Goal: Task Accomplishment & Management: Manage account settings

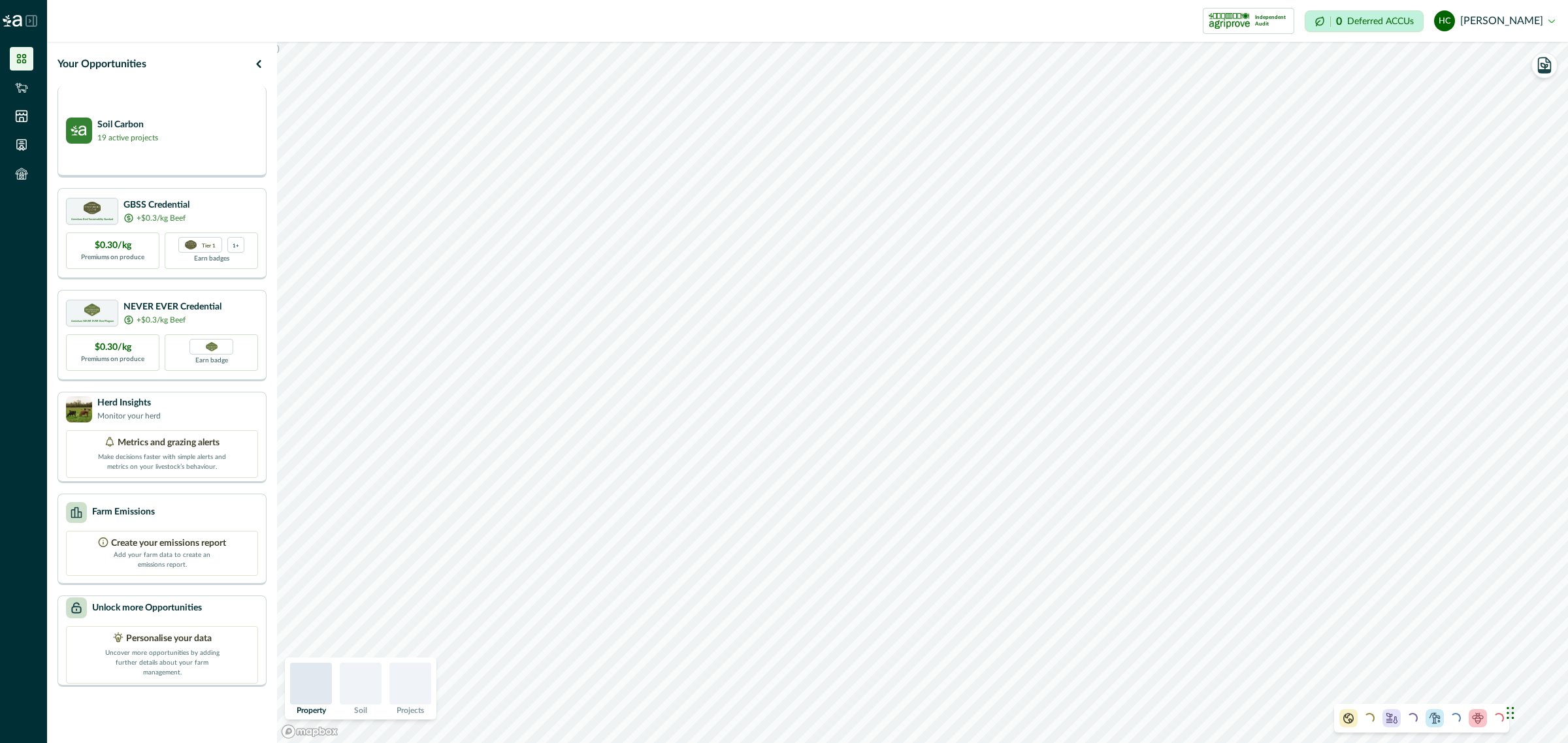
click at [184, 134] on div "Soil Carbon 19 active projects" at bounding box center [161, 130] width 192 height 26
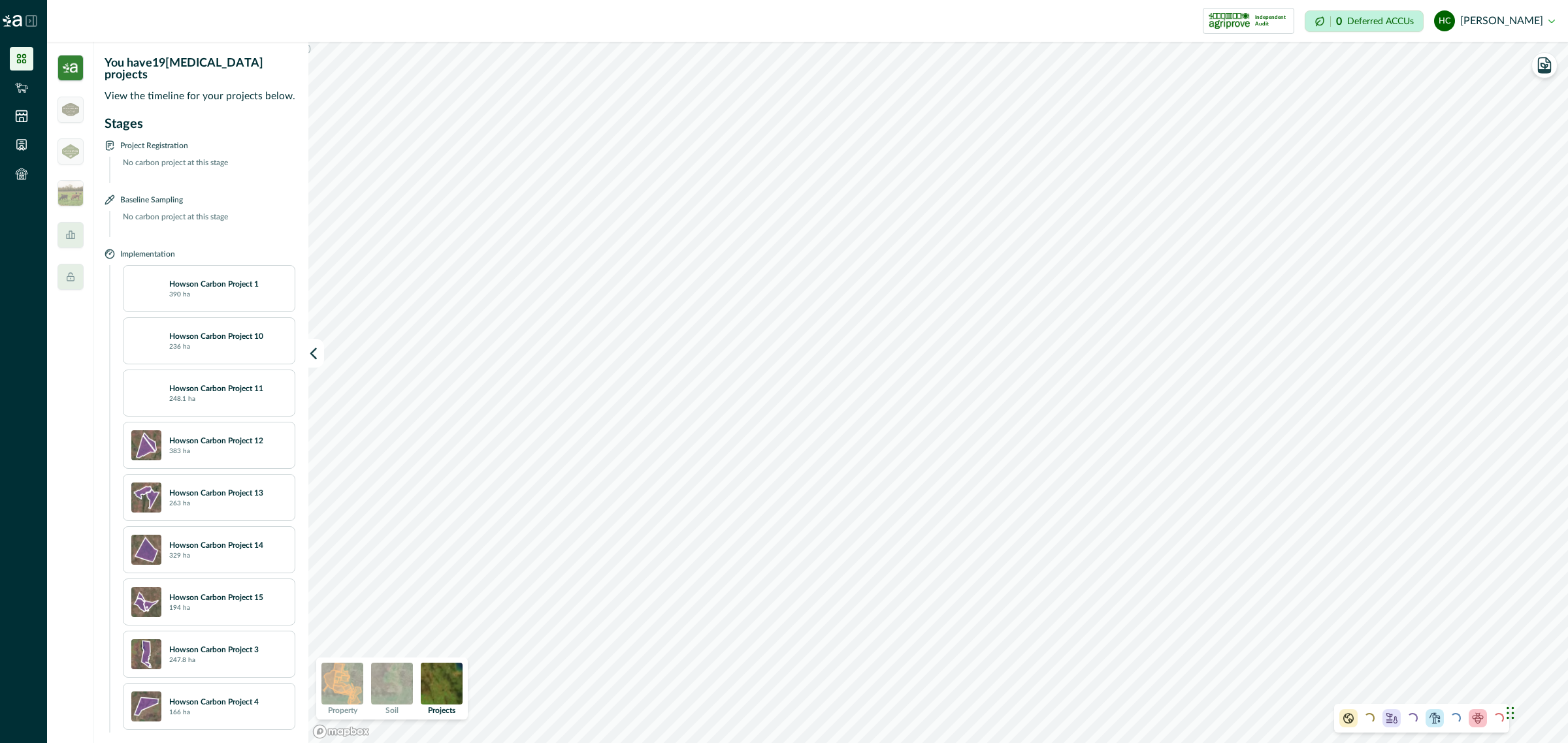
click at [23, 56] on icon at bounding box center [22, 59] width 9 height 9
click at [67, 64] on img at bounding box center [70, 68] width 26 height 26
click at [17, 79] on li at bounding box center [21, 87] width 23 height 23
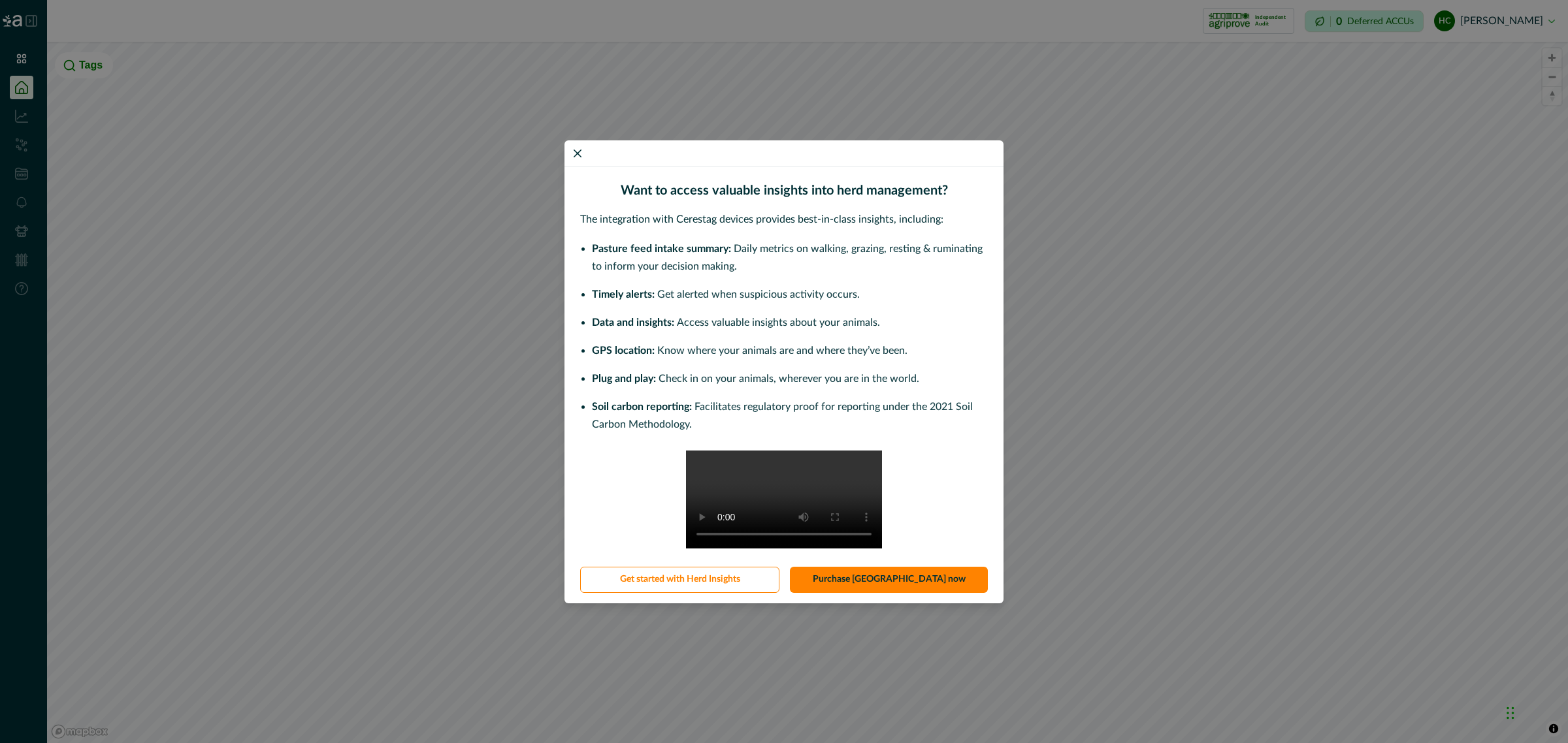
click at [15, 51] on div "Want to access valuable insights into herd management? The integration with Cer…" at bounding box center [784, 371] width 1568 height 743
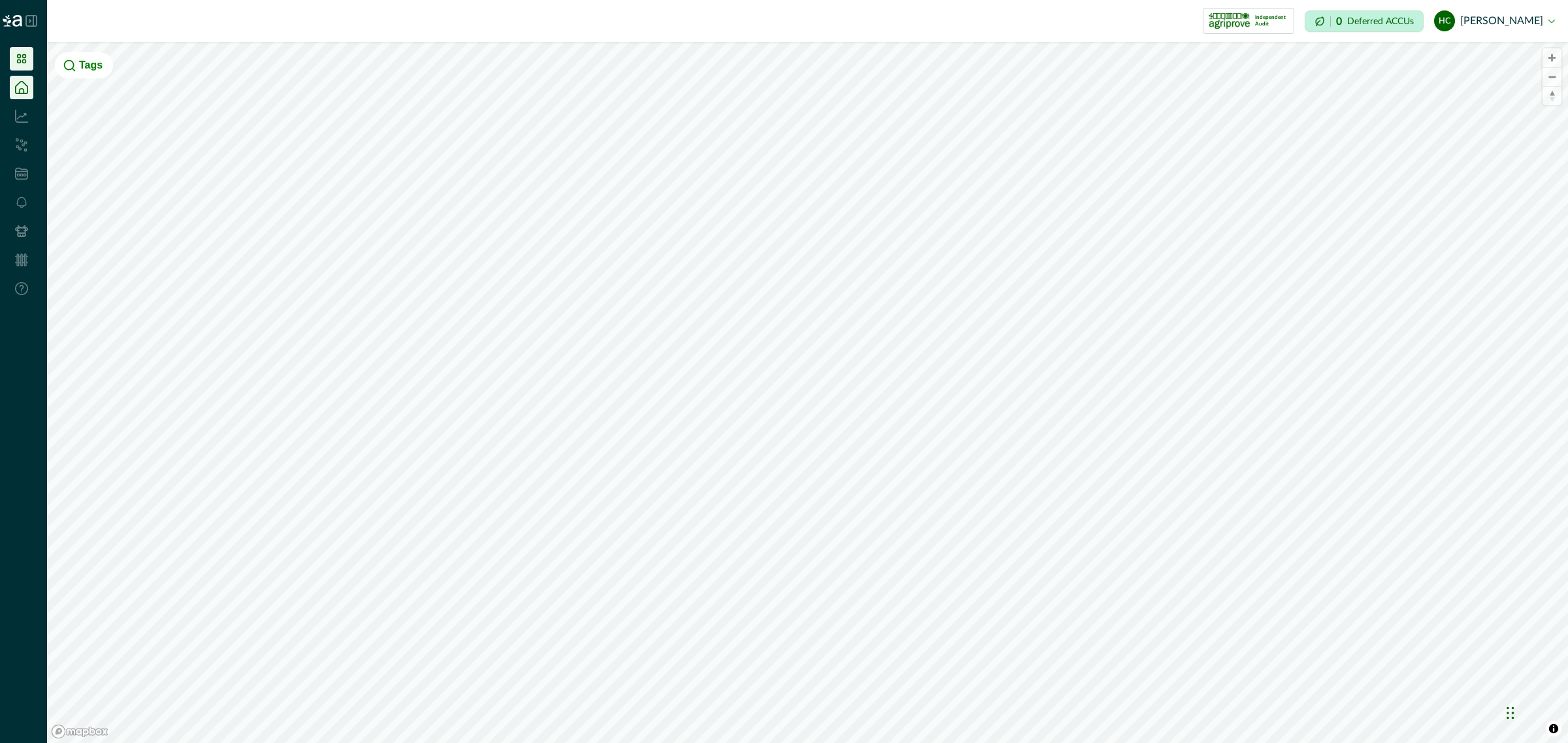
click at [17, 57] on icon at bounding box center [21, 58] width 13 height 13
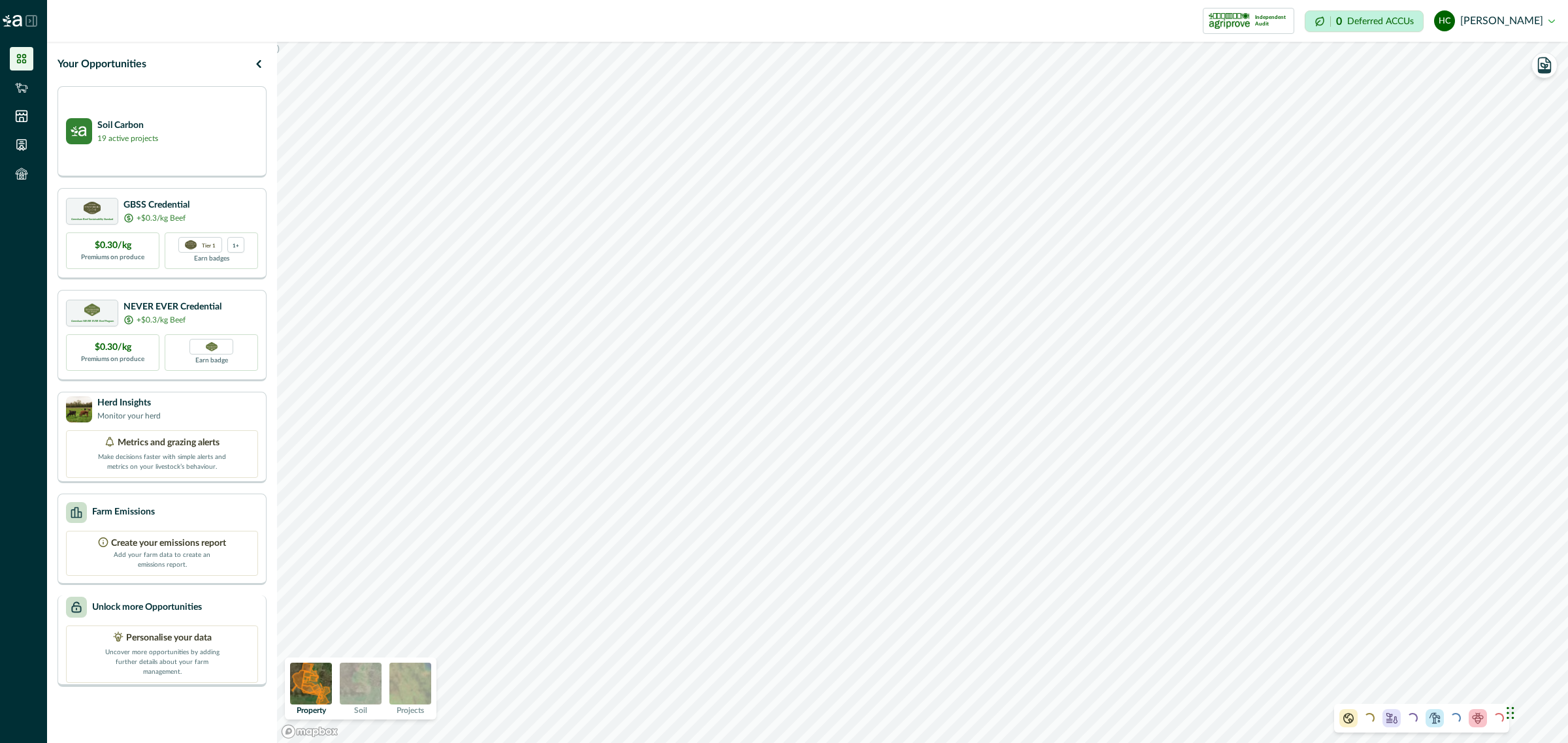
click at [204, 618] on div "Unlock more Opportunities" at bounding box center [161, 607] width 192 height 21
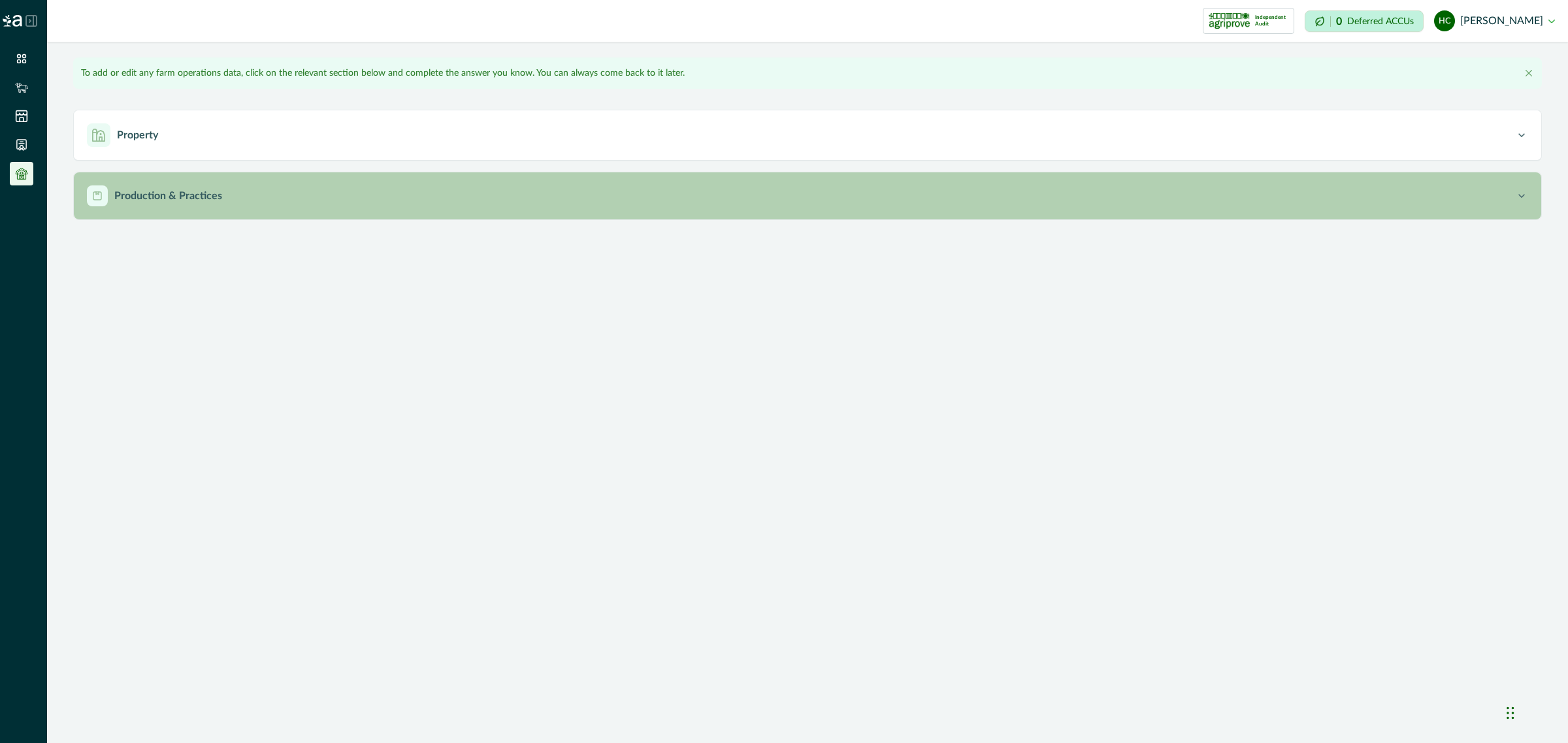
type input "**********"
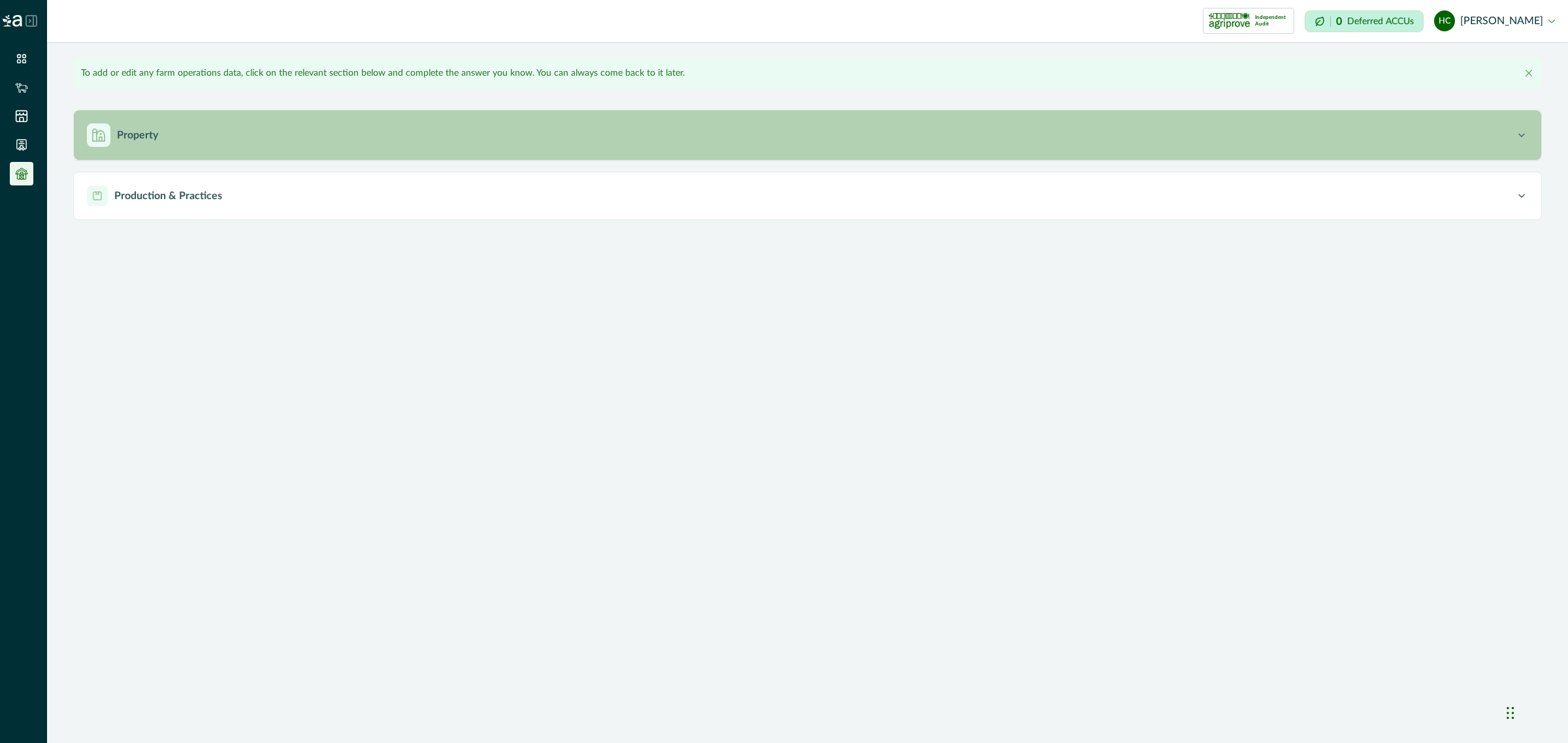
click at [149, 138] on p "Property" at bounding box center [137, 135] width 42 height 16
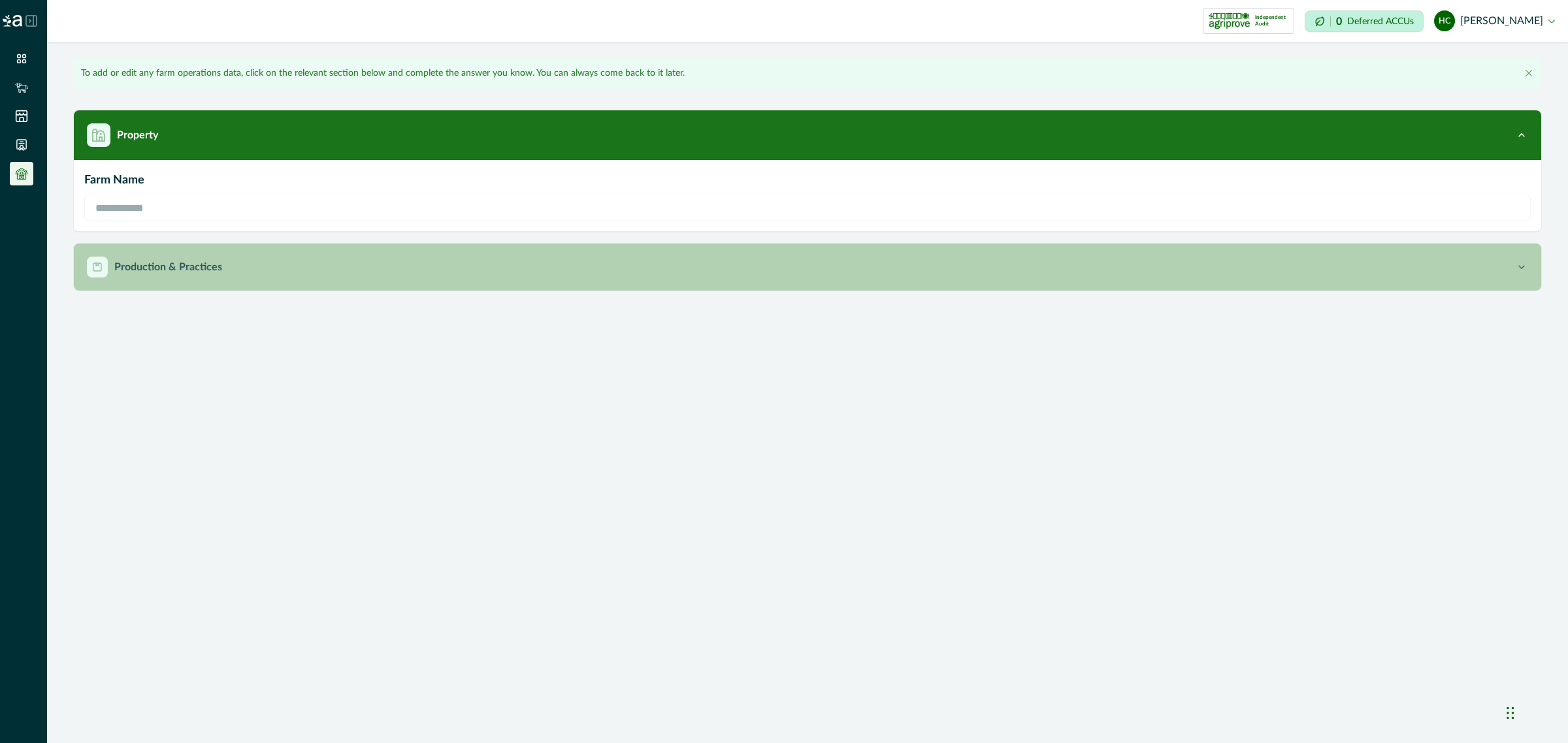
click at [170, 275] on p "Production & Practices" at bounding box center [168, 267] width 108 height 16
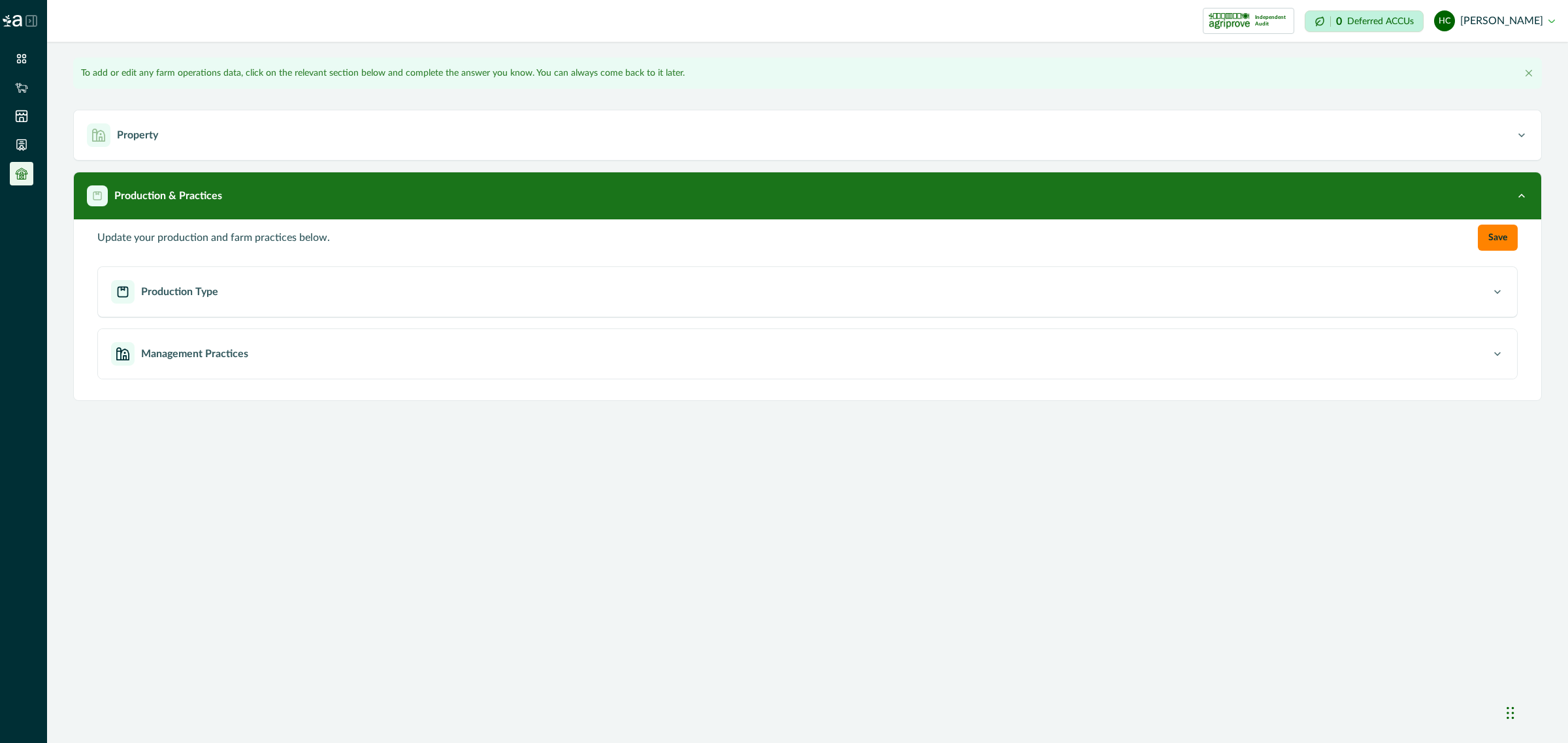
click at [237, 456] on div "**********" at bounding box center [807, 371] width 1520 height 743
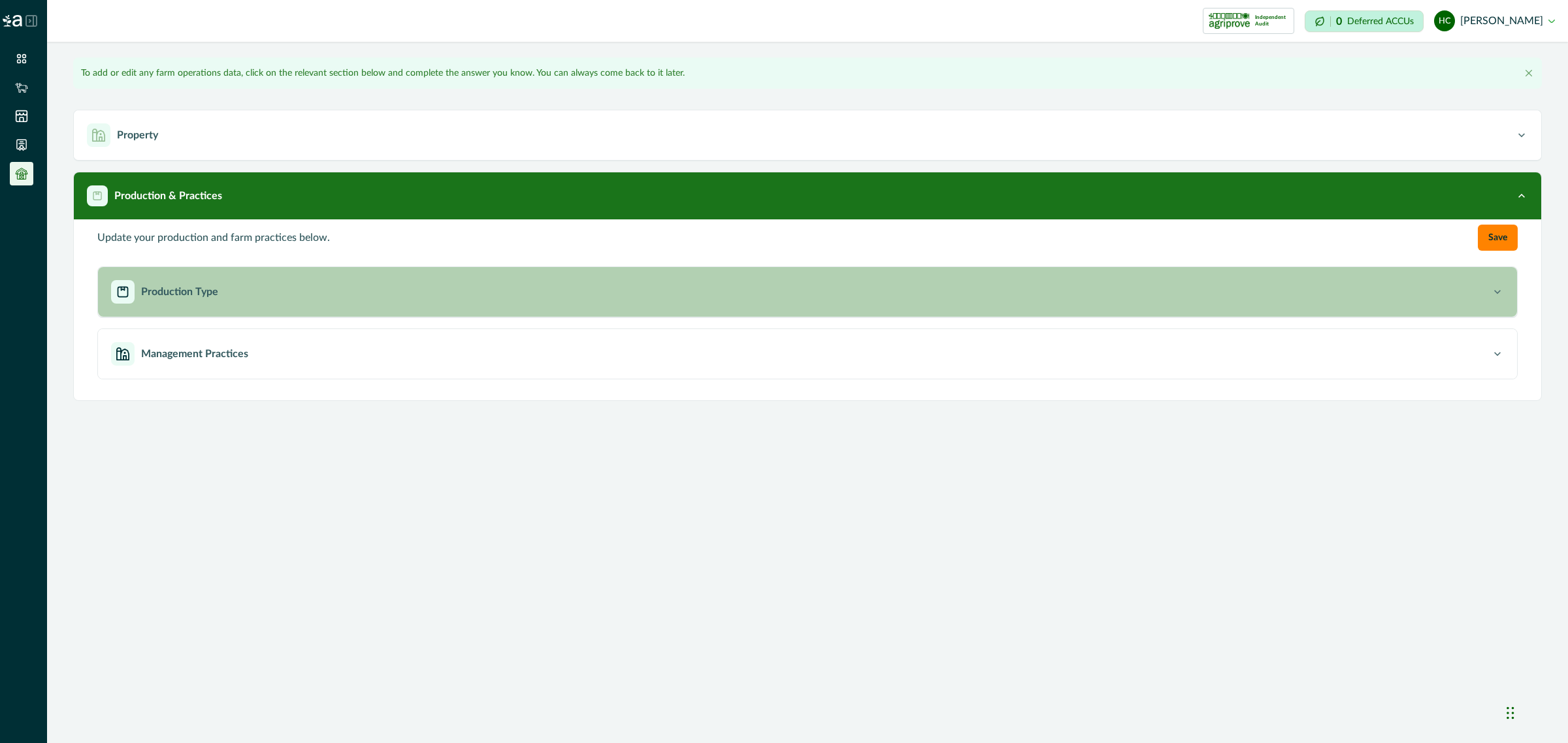
click at [151, 292] on p "Production Type" at bounding box center [180, 292] width 77 height 16
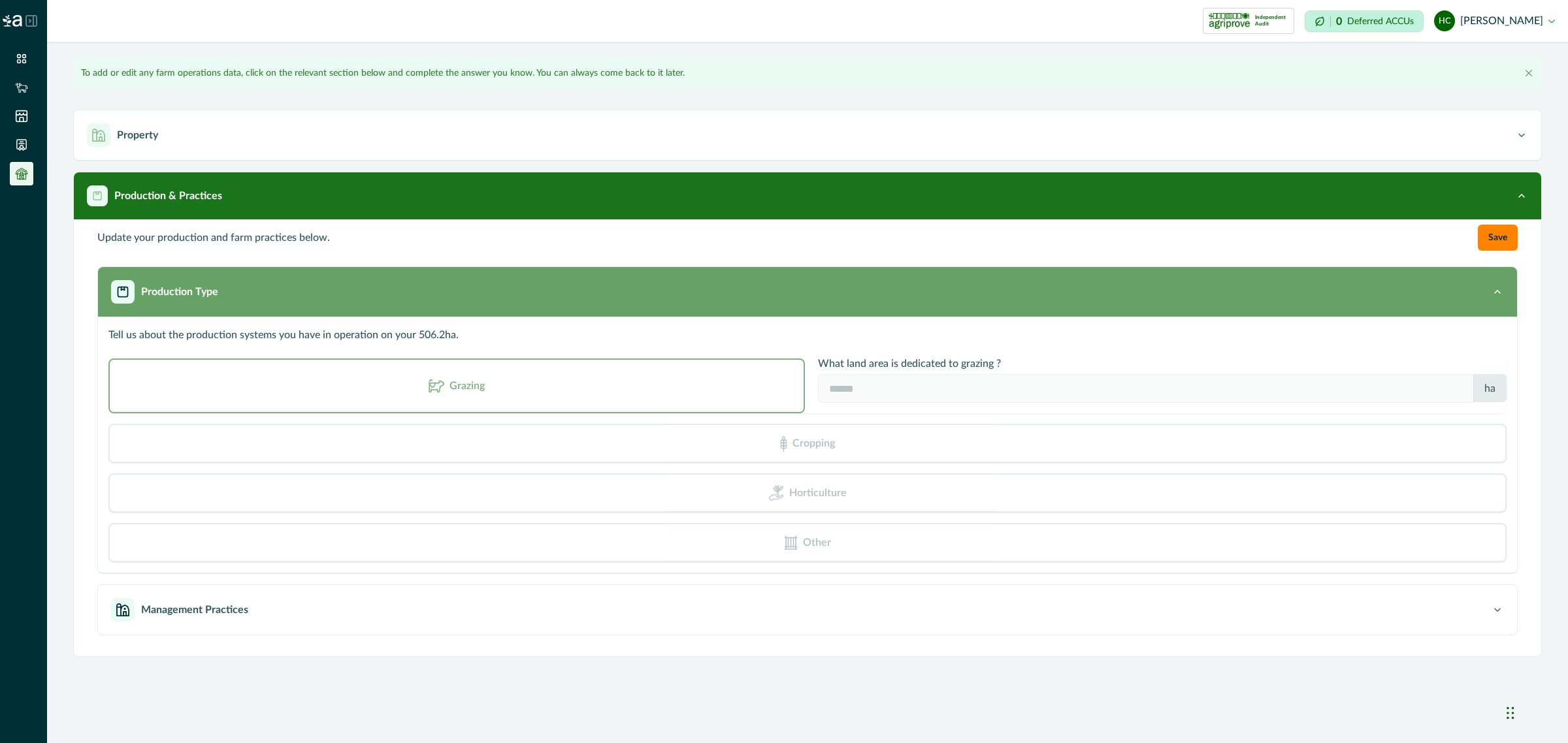
click at [151, 292] on p "Production Type" at bounding box center [180, 292] width 77 height 16
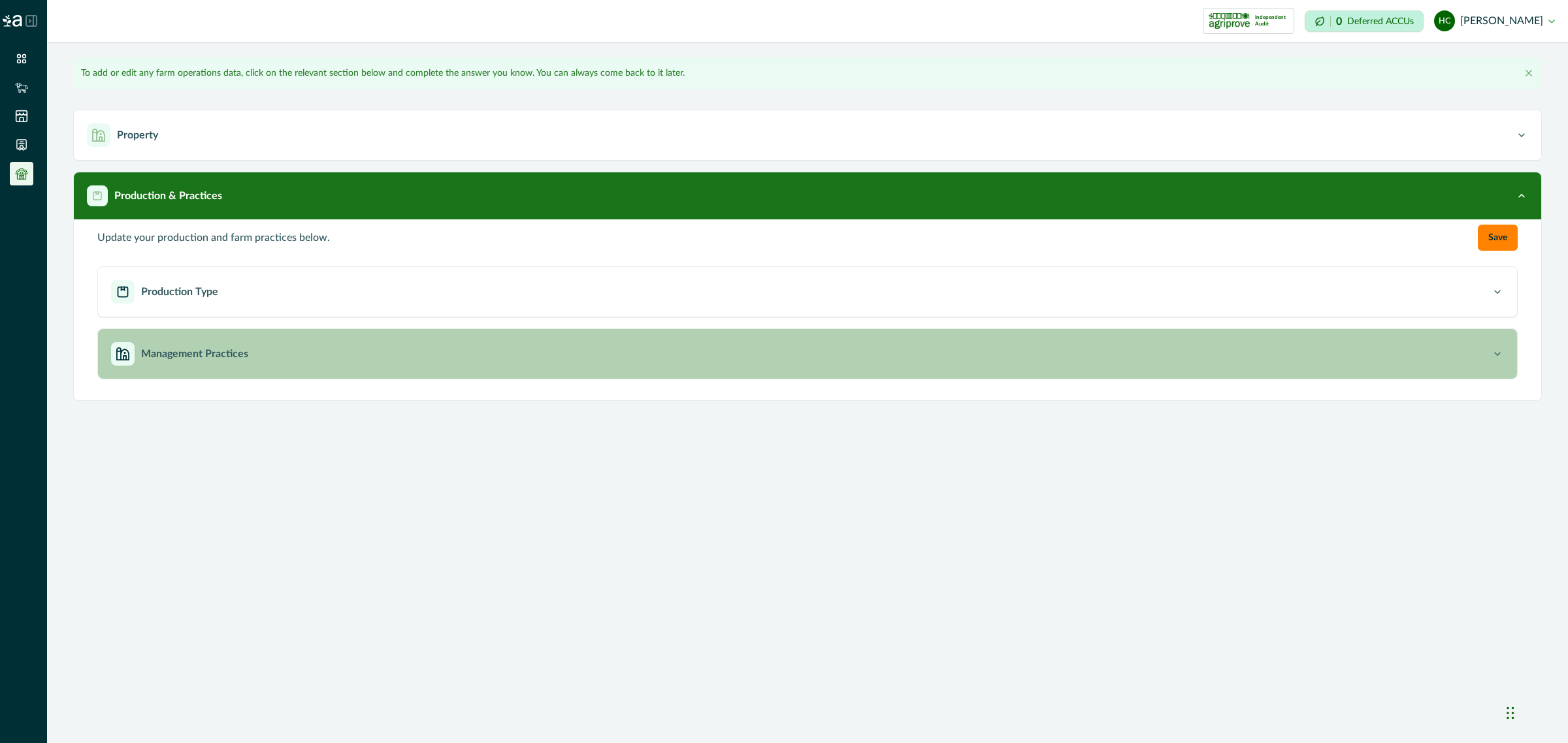
click at [168, 346] on p "Management Practices" at bounding box center [195, 354] width 107 height 16
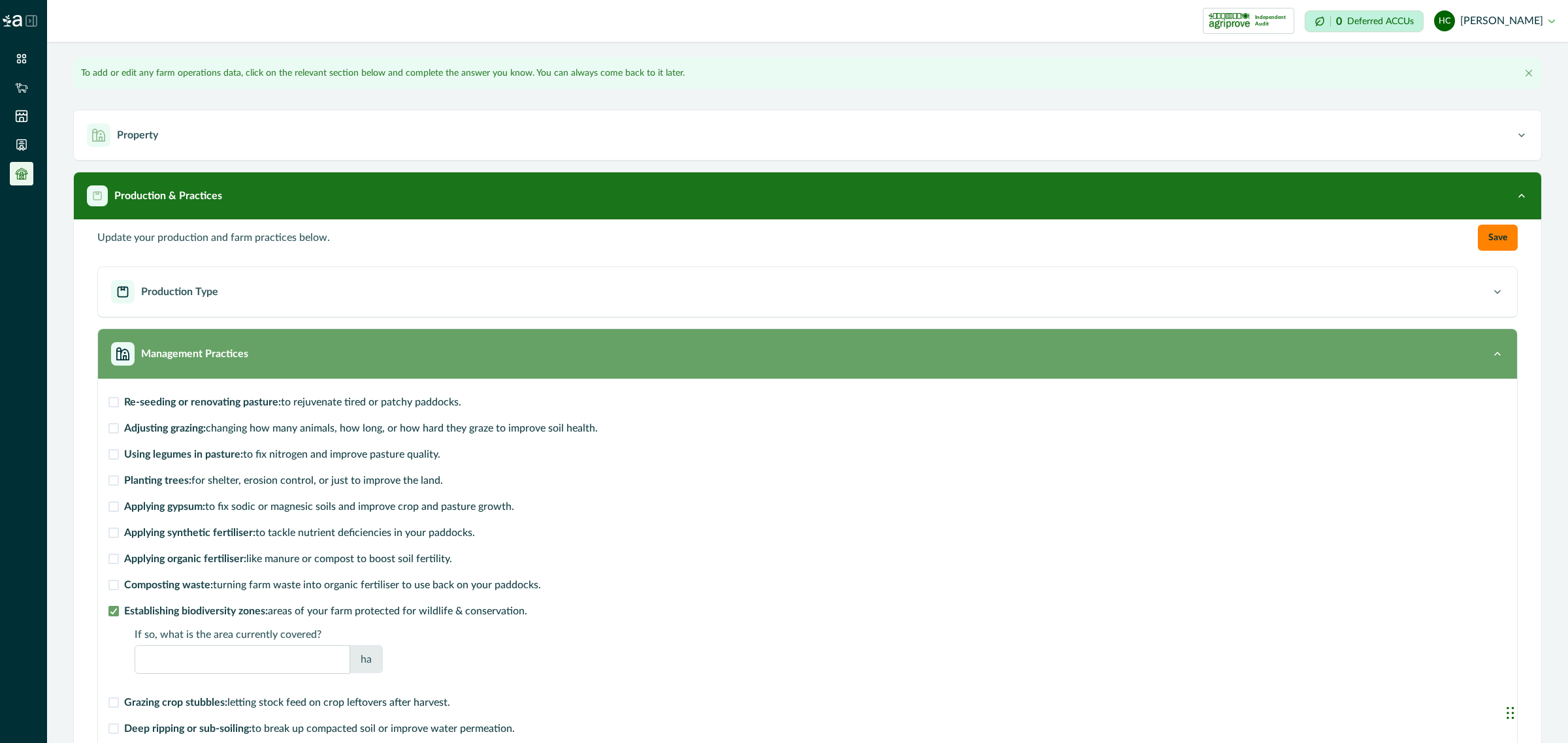
click at [168, 346] on p "Management Practices" at bounding box center [195, 354] width 107 height 16
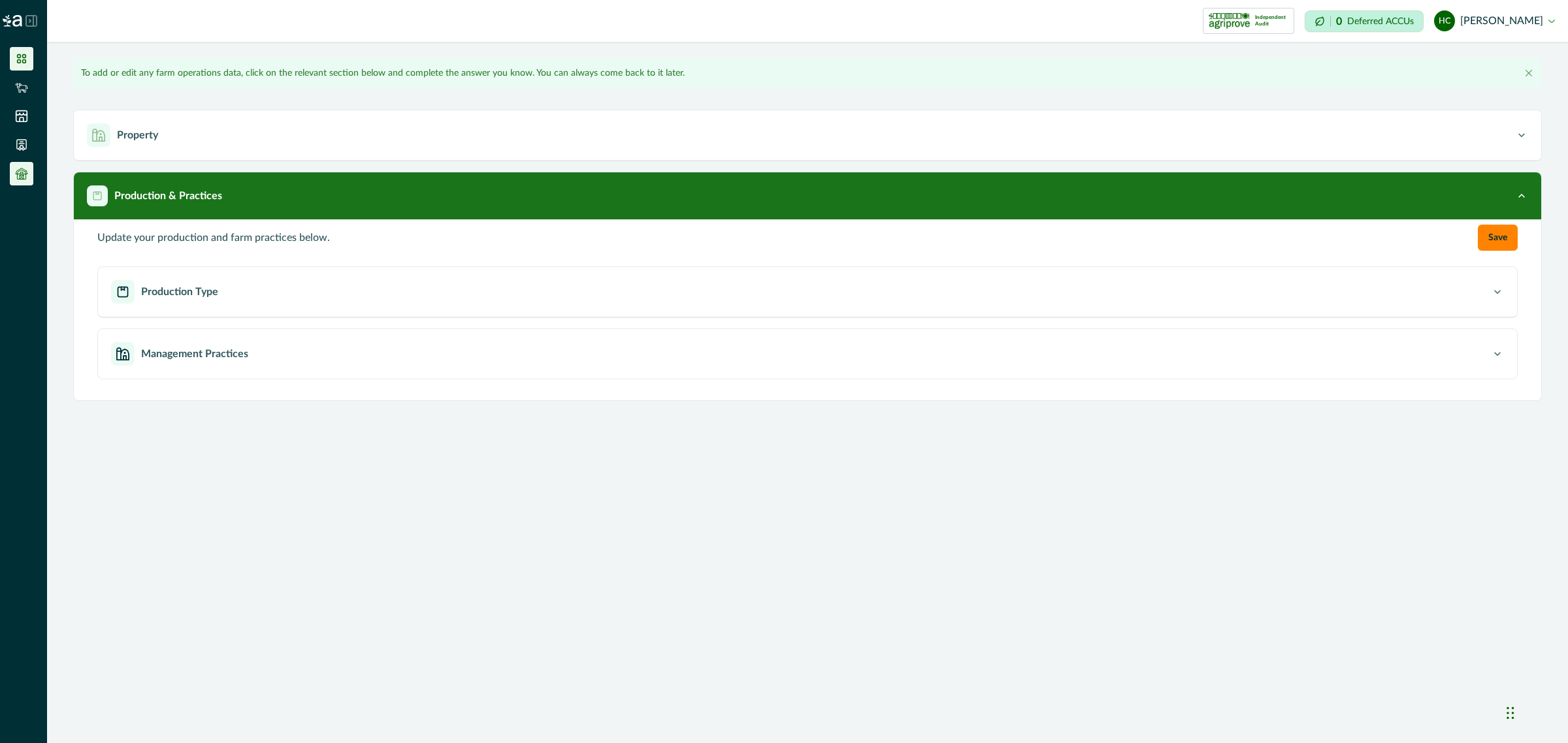
click at [15, 73] on ul at bounding box center [23, 118] width 47 height 143
click at [23, 61] on icon at bounding box center [22, 59] width 9 height 9
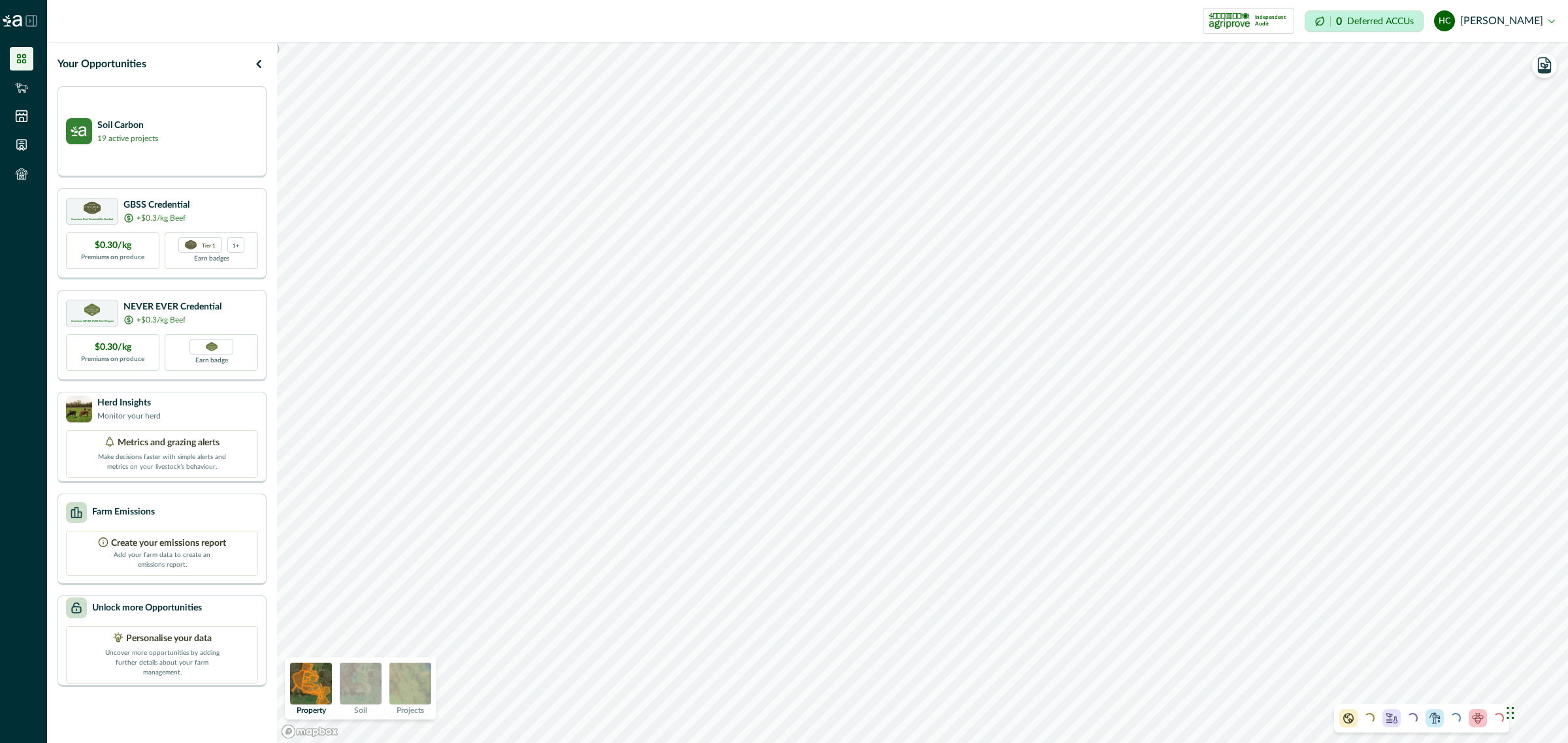
click at [371, 683] on img at bounding box center [360, 683] width 42 height 41
click at [414, 689] on img at bounding box center [410, 683] width 42 height 41
click at [343, 698] on img at bounding box center [360, 683] width 42 height 41
click at [314, 683] on img at bounding box center [310, 683] width 42 height 41
click at [255, 64] on icon "button" at bounding box center [258, 63] width 16 height 16
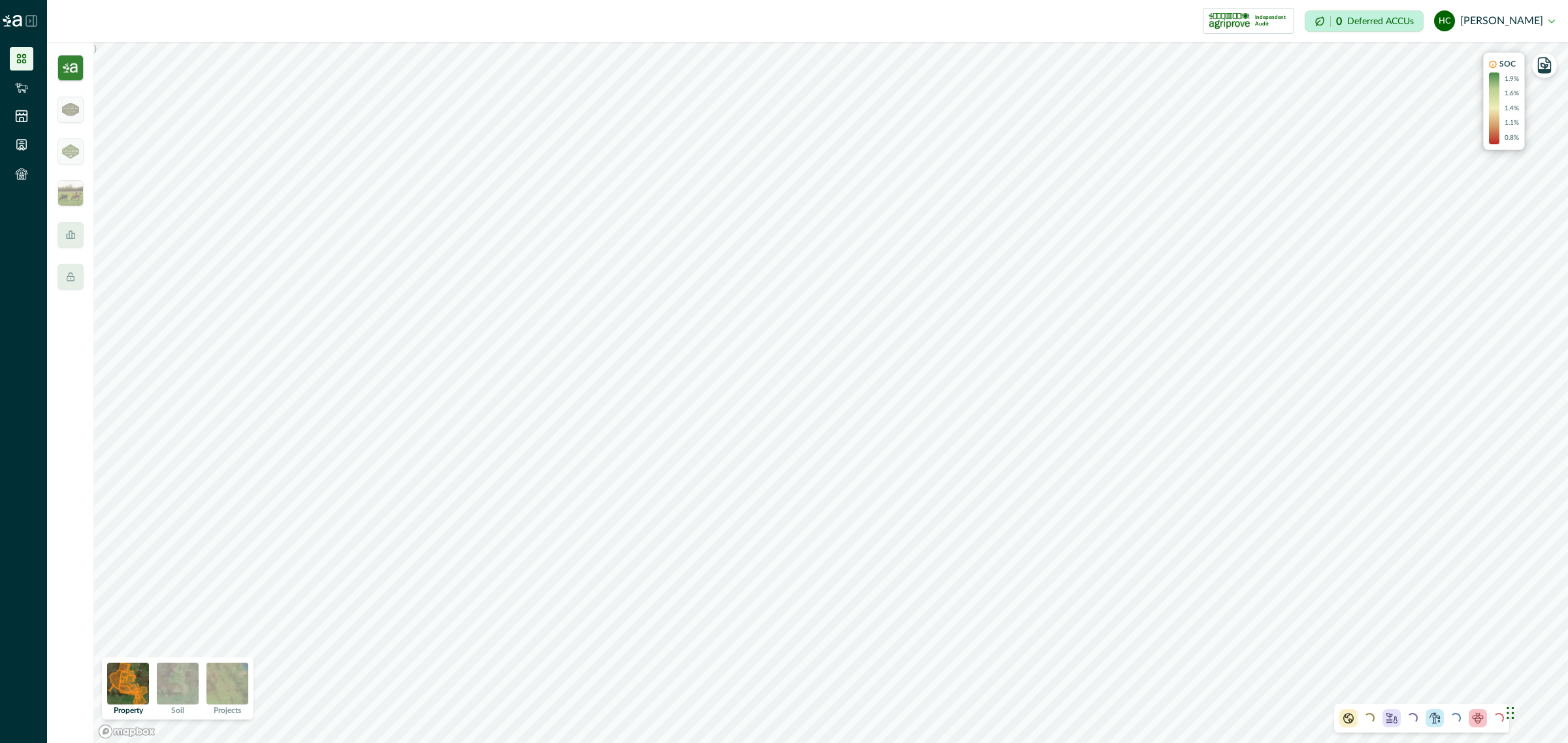
click at [72, 76] on img at bounding box center [70, 68] width 26 height 26
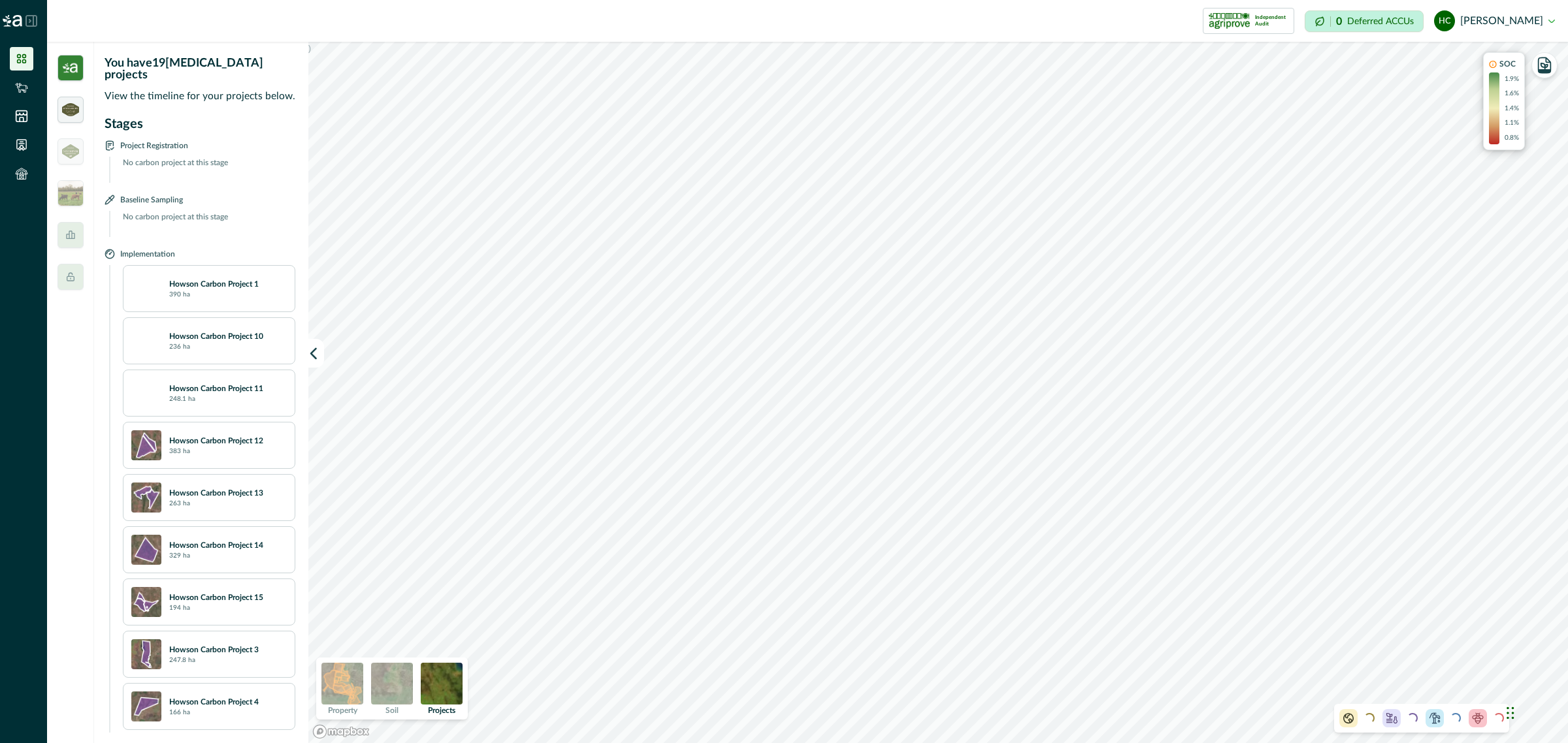
click at [62, 114] on img at bounding box center [70, 109] width 17 height 13
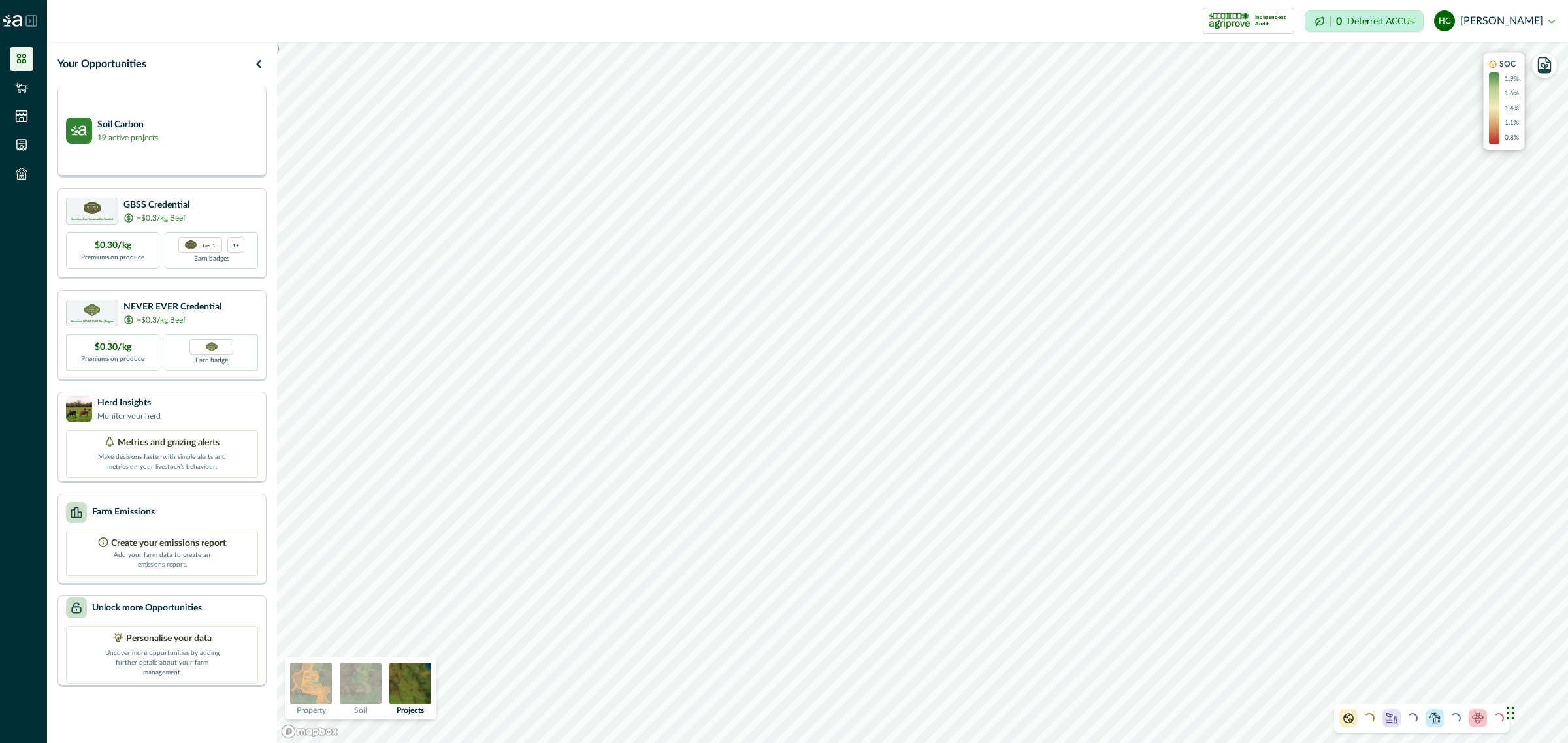
click at [187, 115] on div "Soil Carbon 19 active projects" at bounding box center [161, 131] width 209 height 91
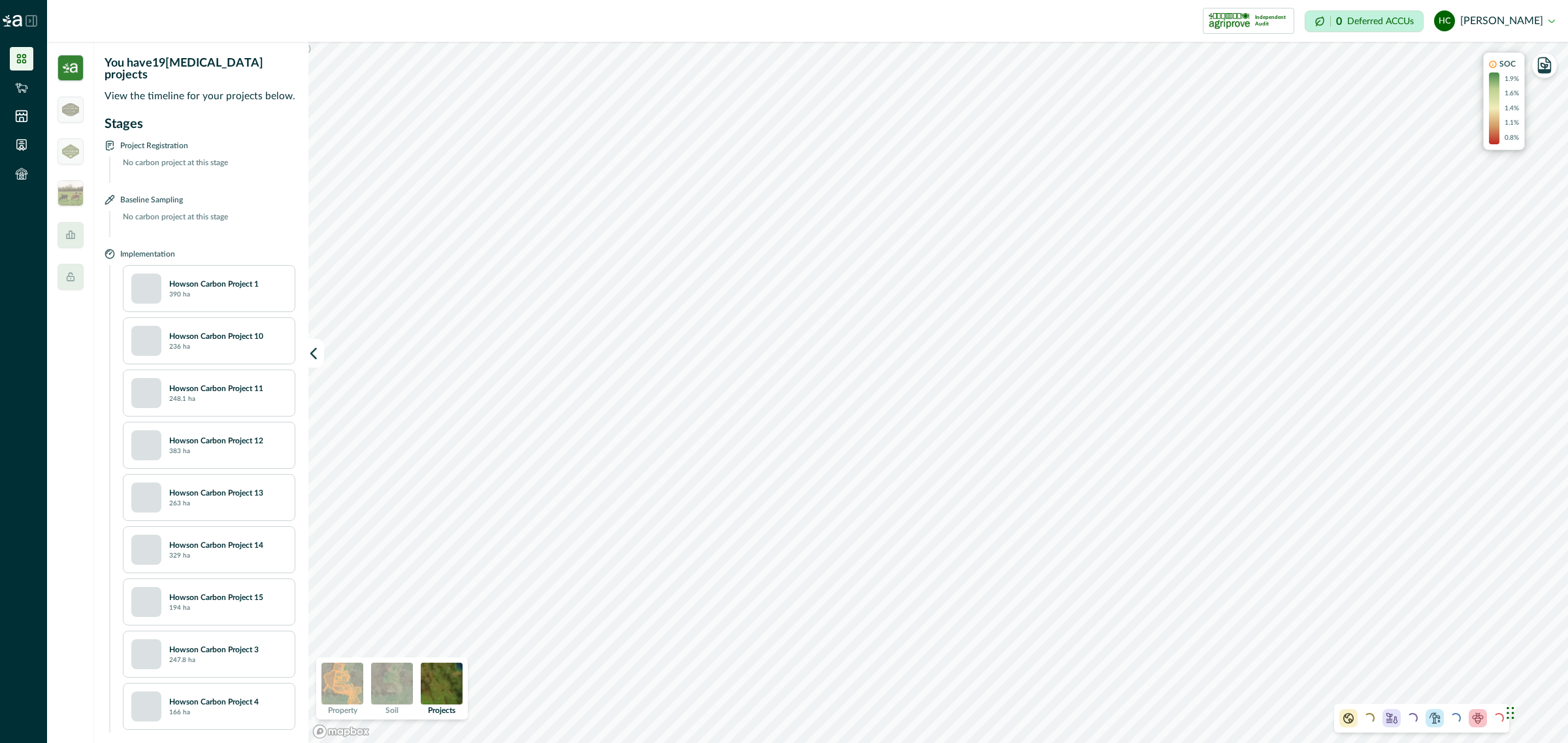
click at [355, 698] on img at bounding box center [342, 683] width 42 height 41
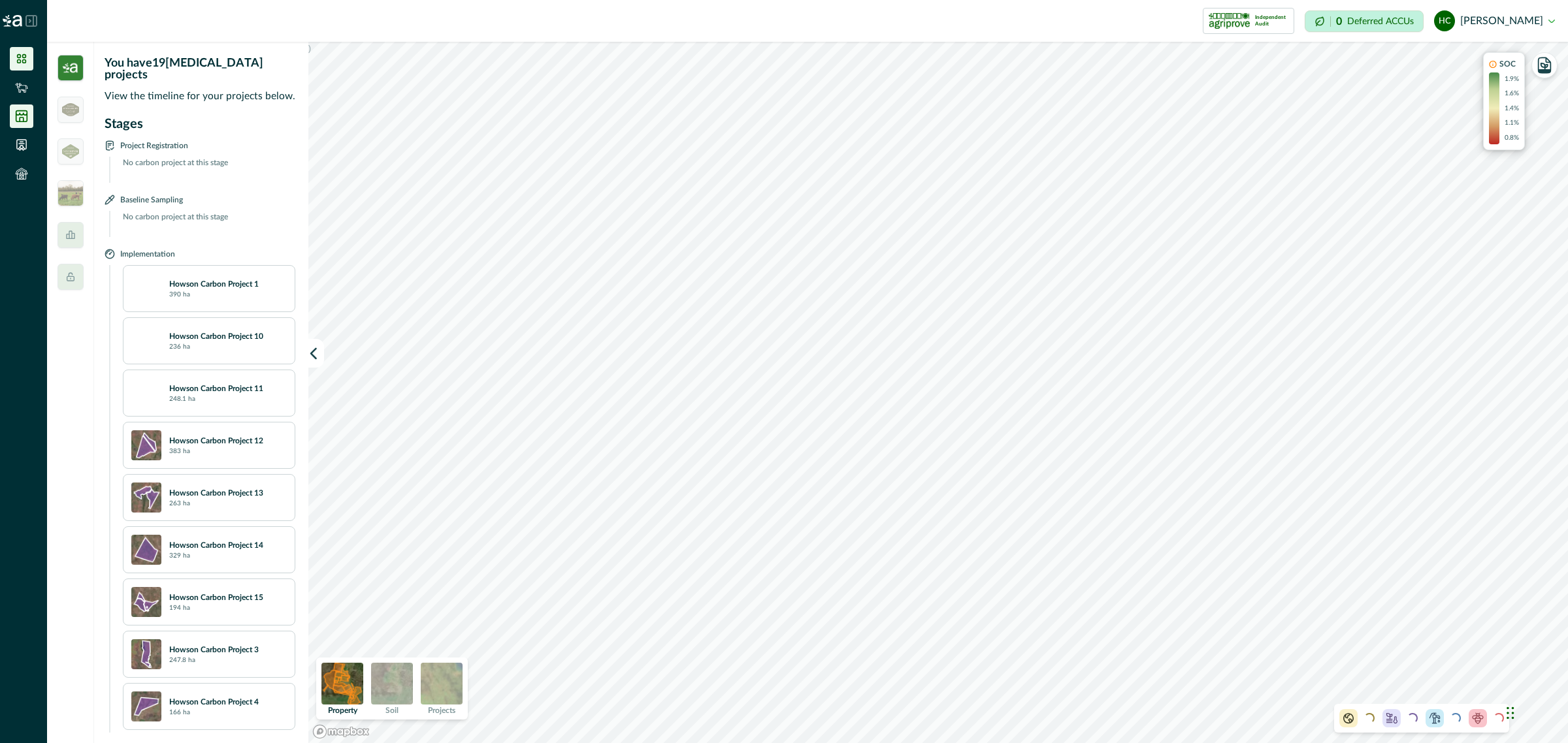
click at [13, 115] on li at bounding box center [21, 116] width 23 height 23
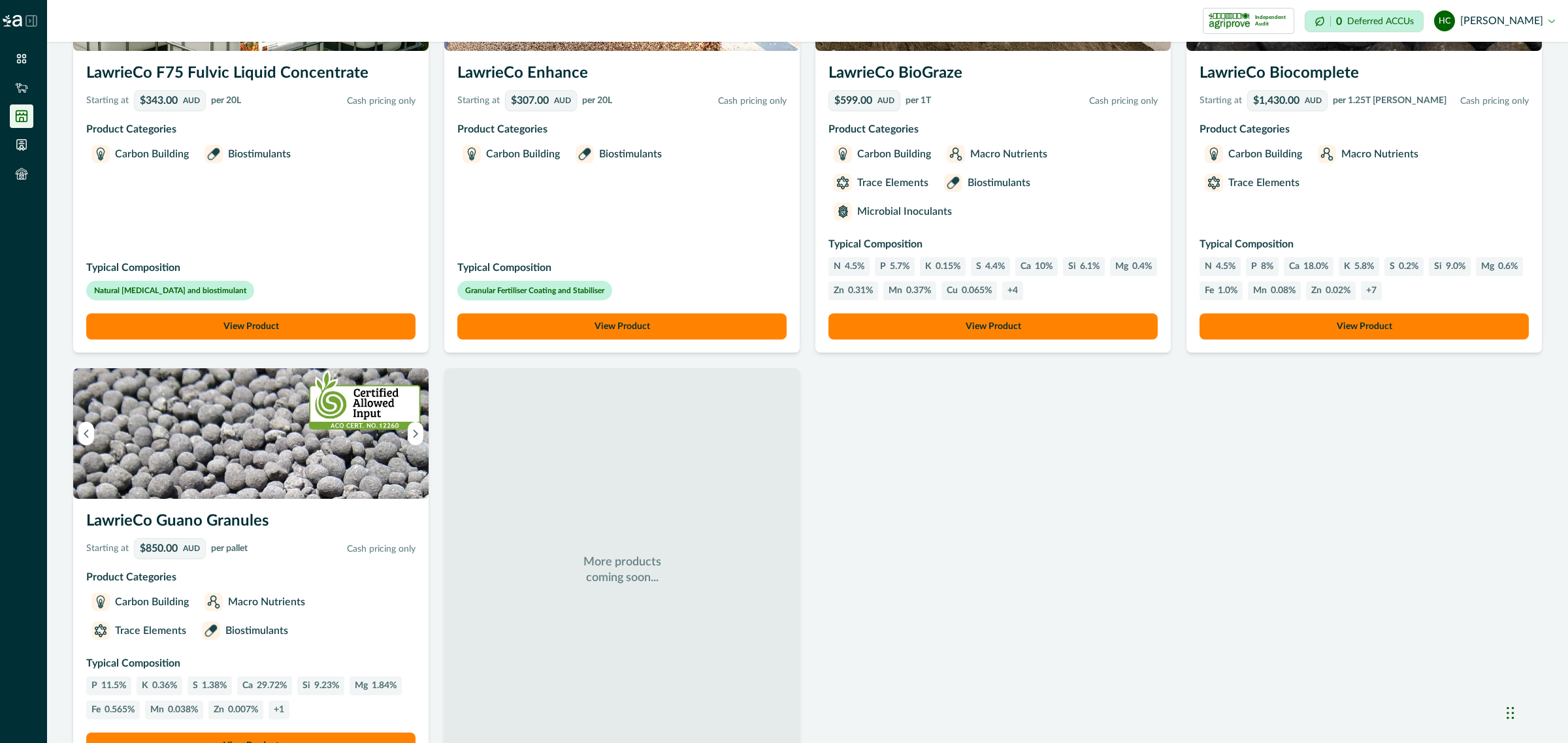
scroll to position [742, 0]
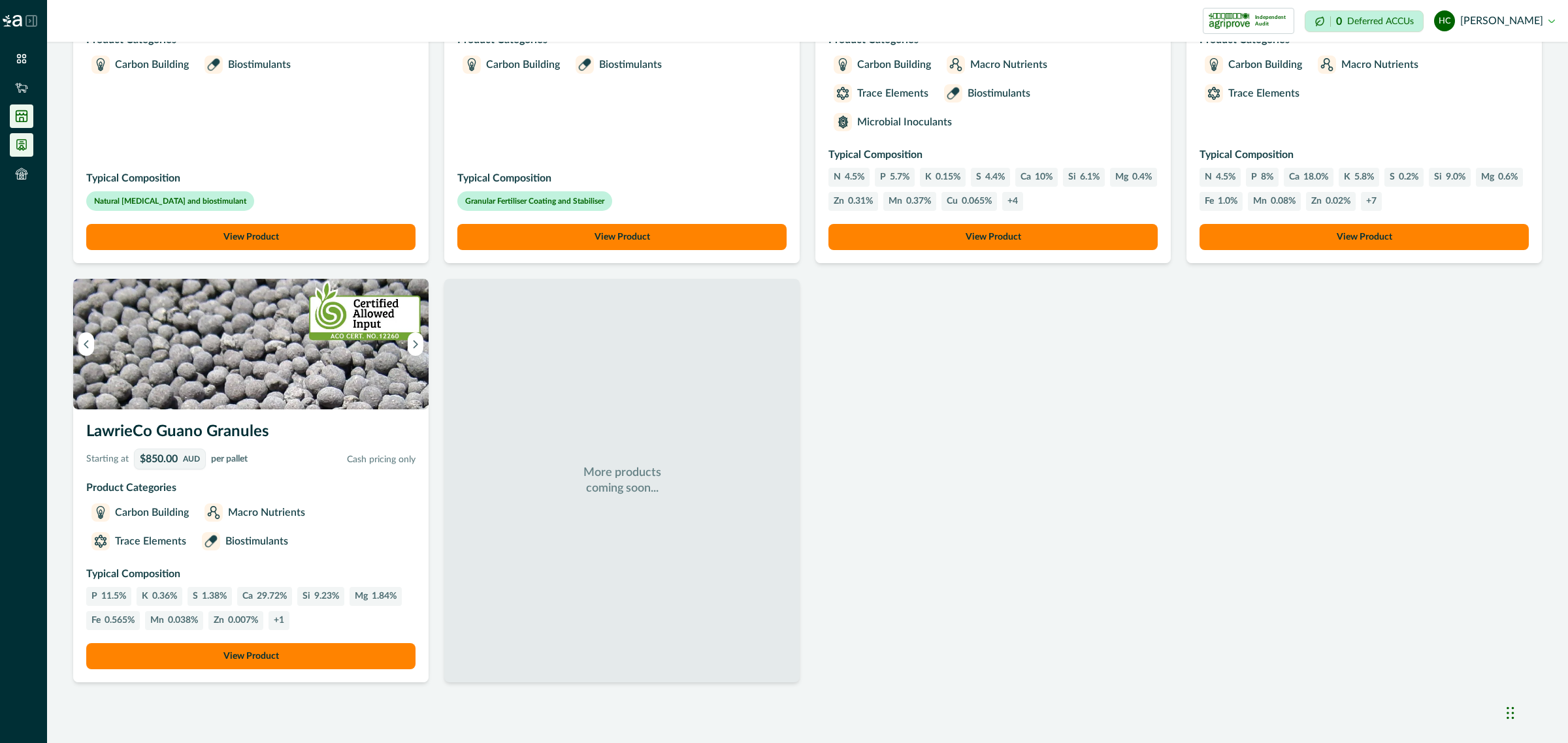
click at [18, 135] on li at bounding box center [21, 145] width 23 height 23
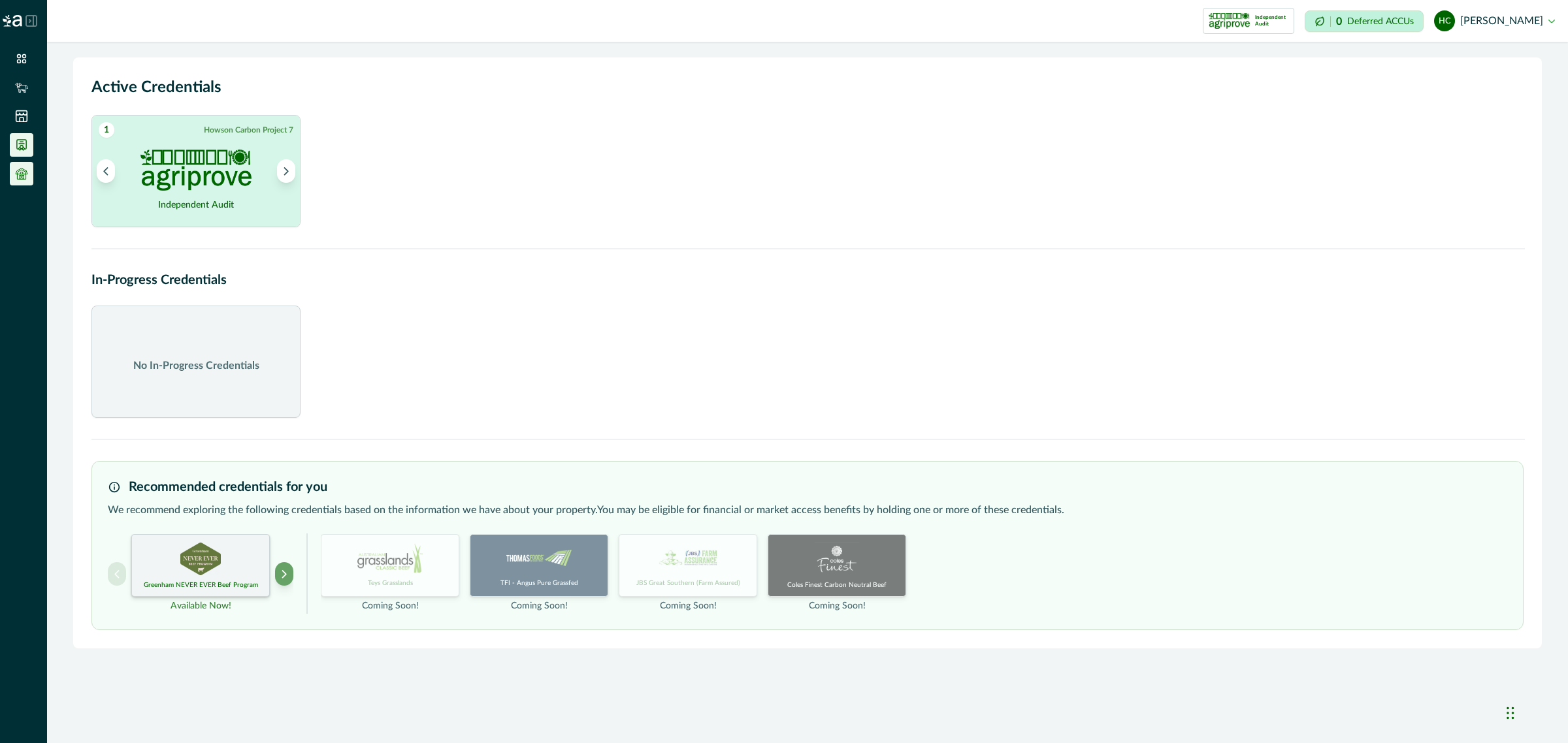
click at [21, 177] on icon at bounding box center [21, 173] width 13 height 13
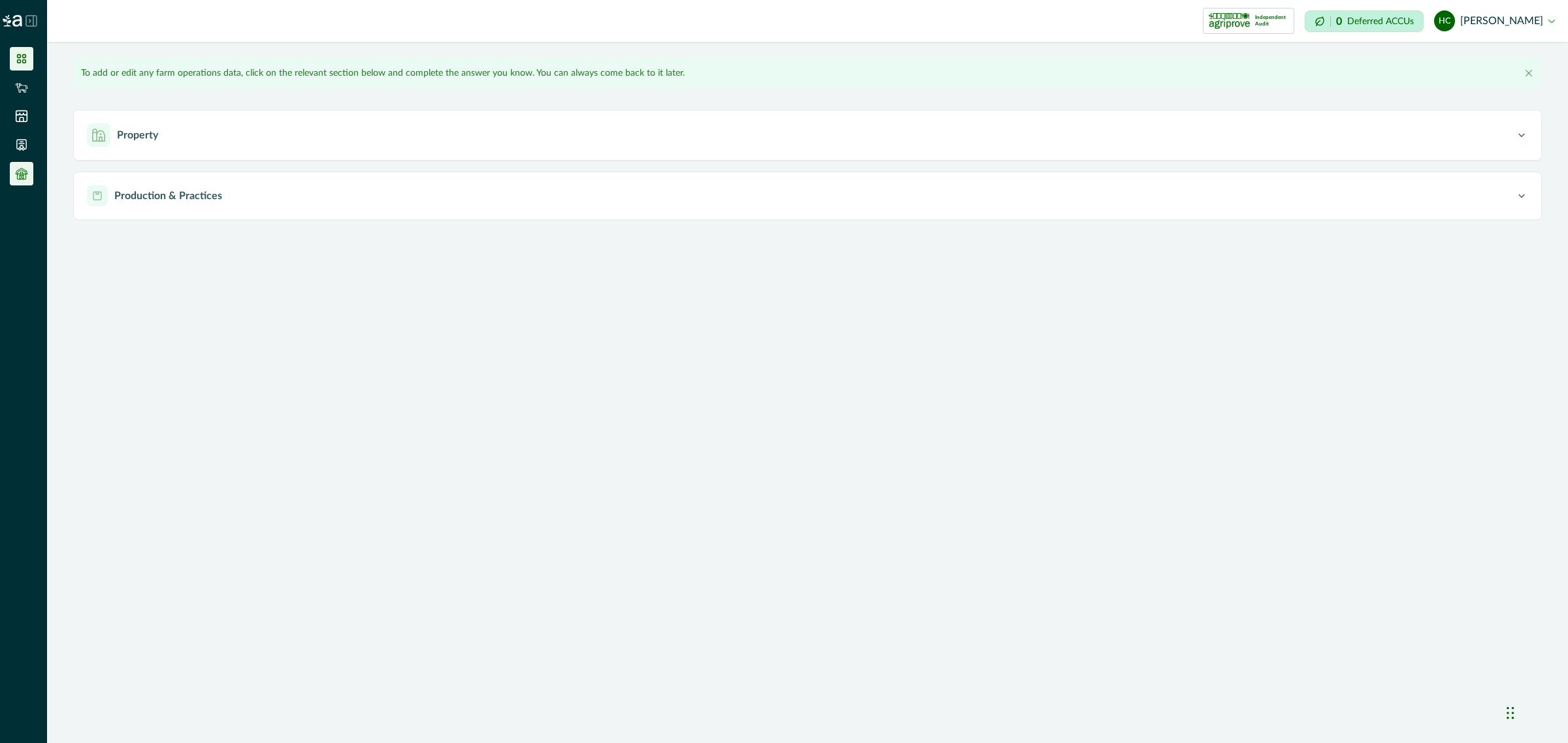
click at [24, 52] on icon at bounding box center [21, 58] width 13 height 13
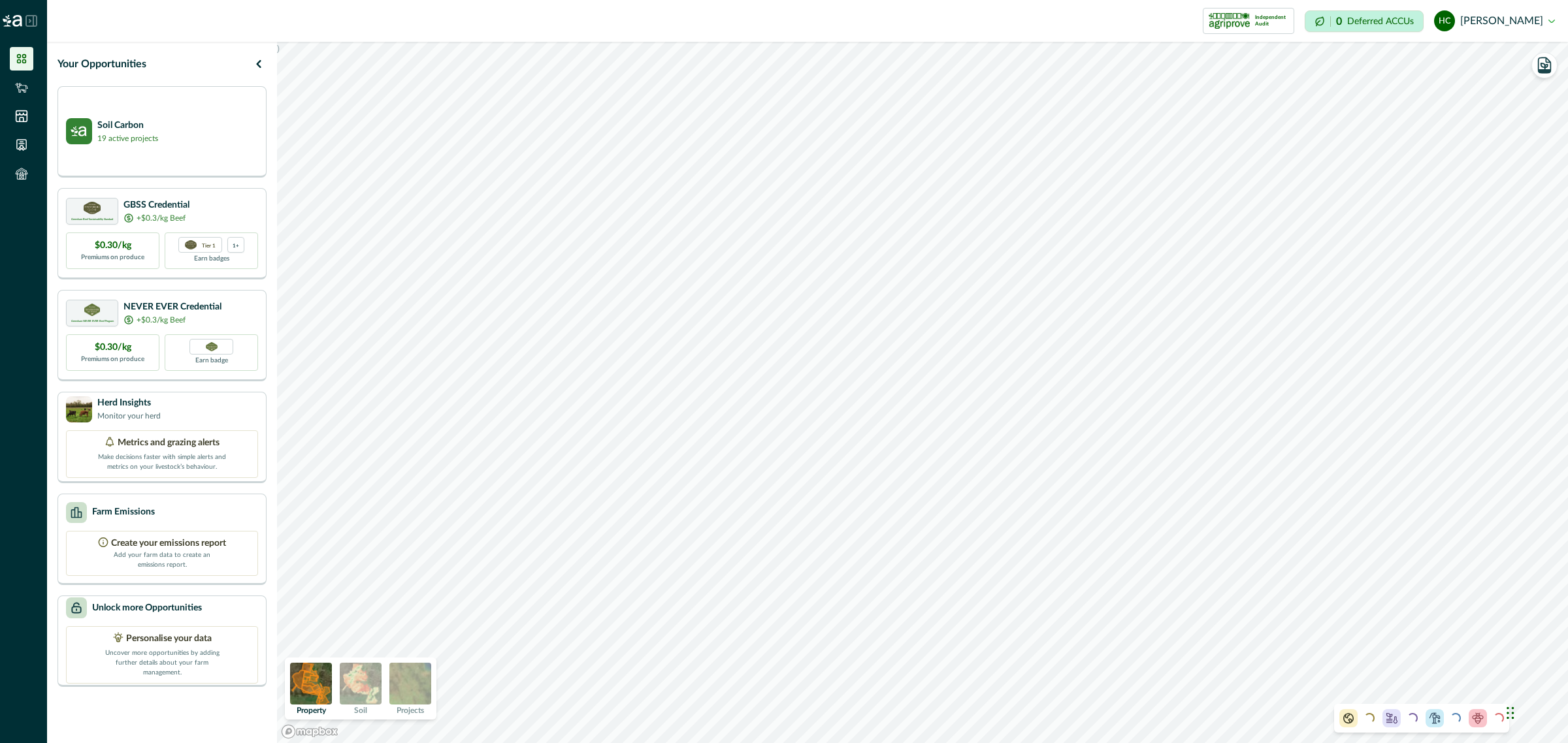
click at [353, 677] on img at bounding box center [360, 683] width 42 height 41
click at [1541, 100] on icon "button" at bounding box center [1544, 103] width 7 height 6
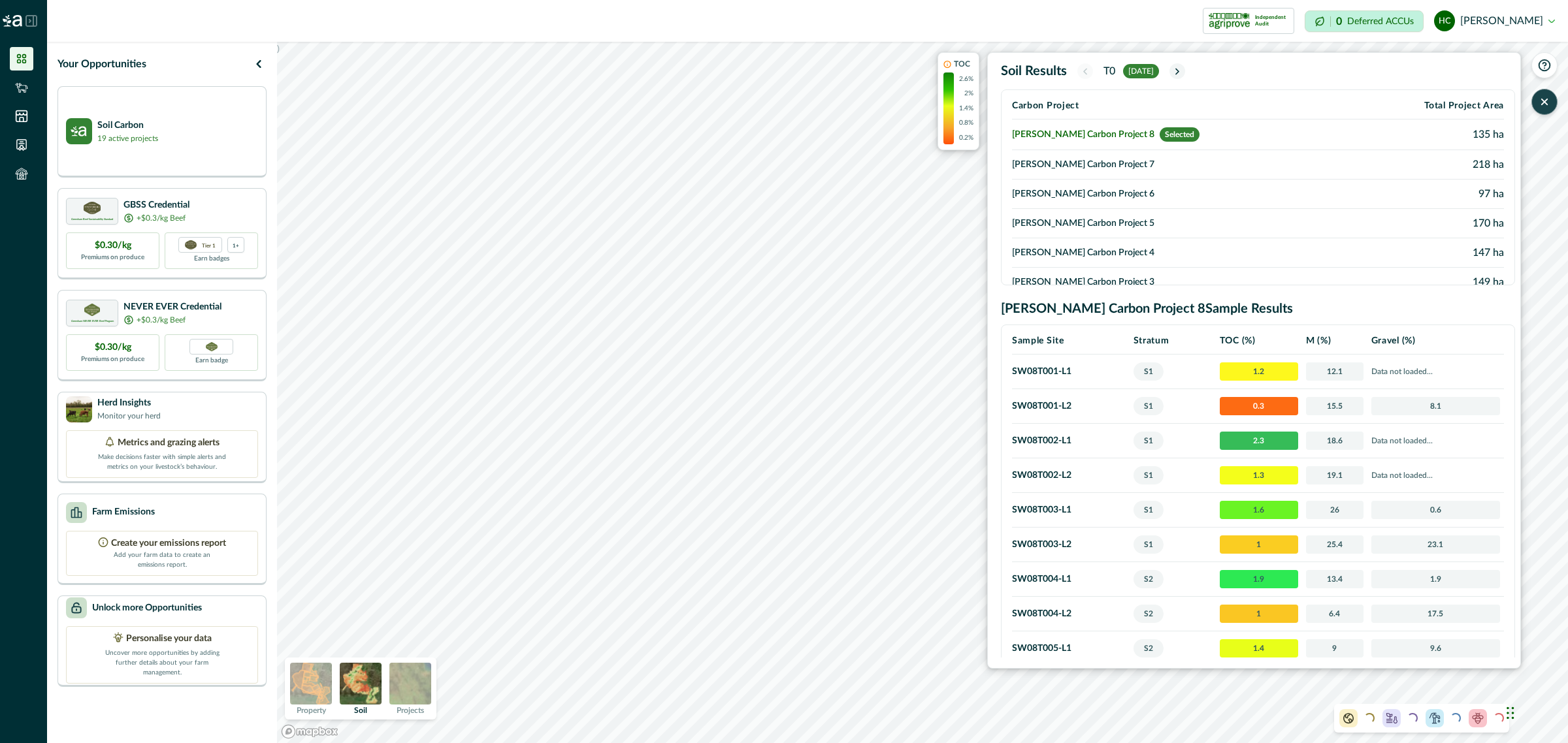
click at [1549, 111] on button "button" at bounding box center [1544, 102] width 26 height 26
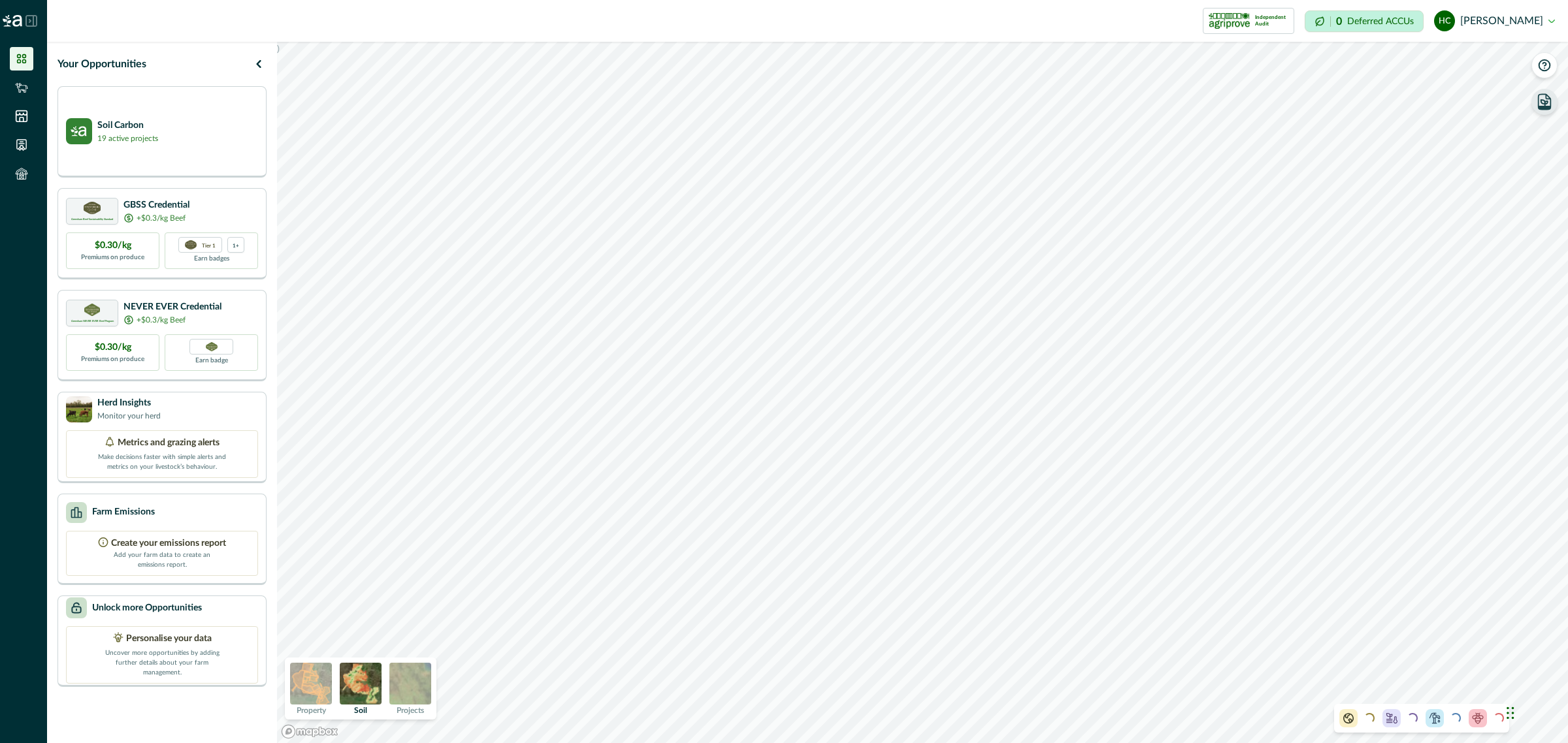
click at [1549, 106] on icon "button" at bounding box center [1545, 107] width 12 height 3
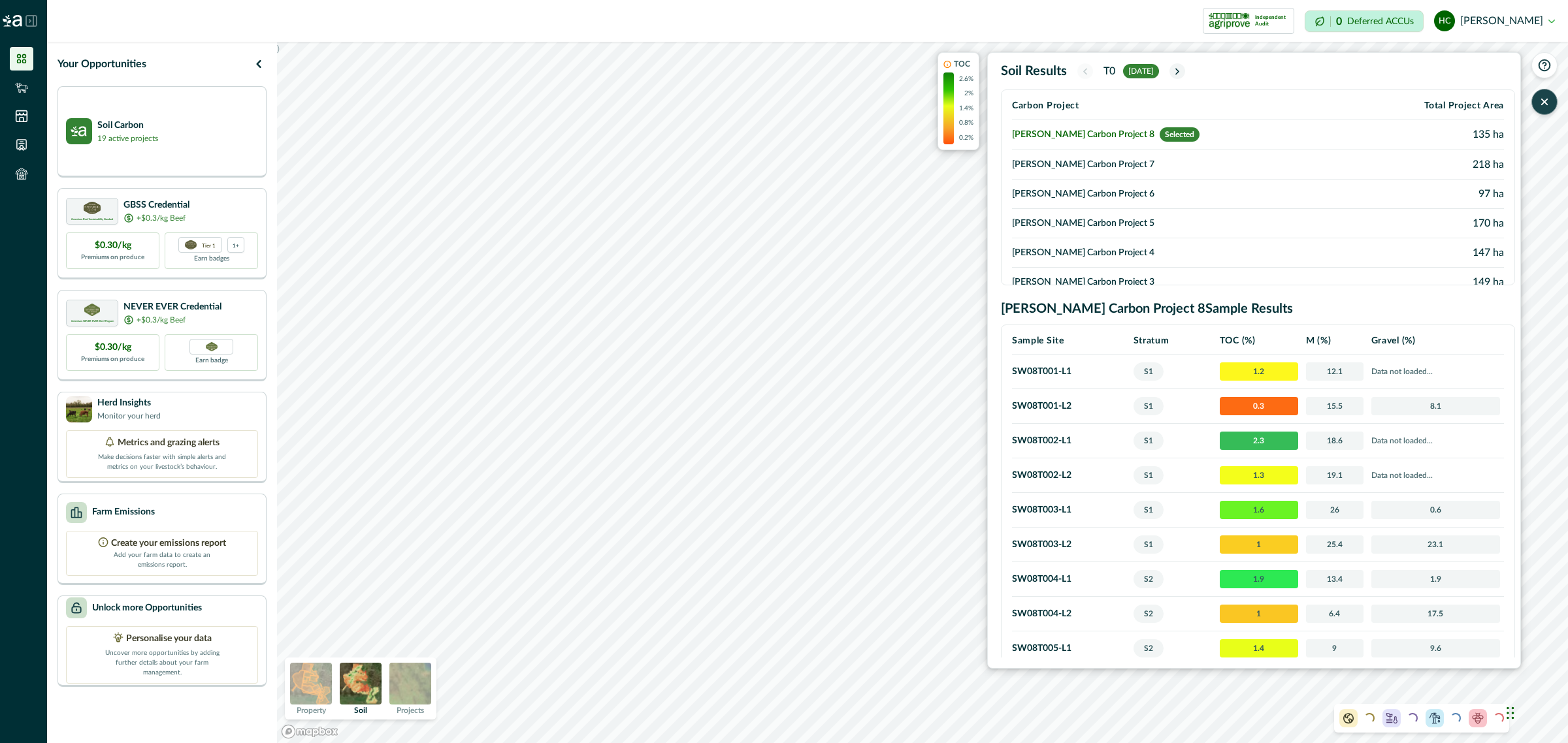
click at [1540, 98] on icon "button" at bounding box center [1544, 101] width 13 height 13
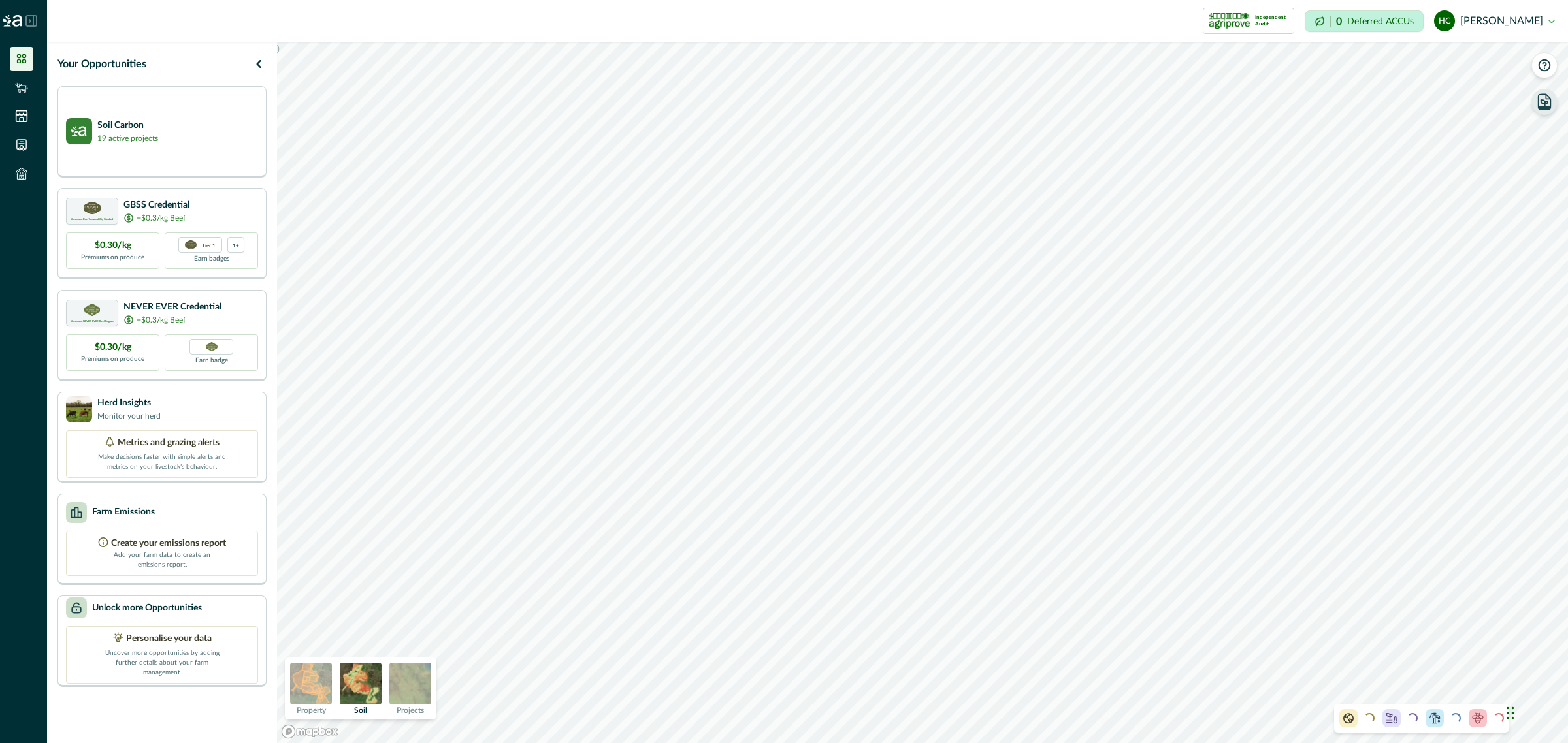
click at [1542, 103] on icon "button" at bounding box center [1544, 103] width 7 height 6
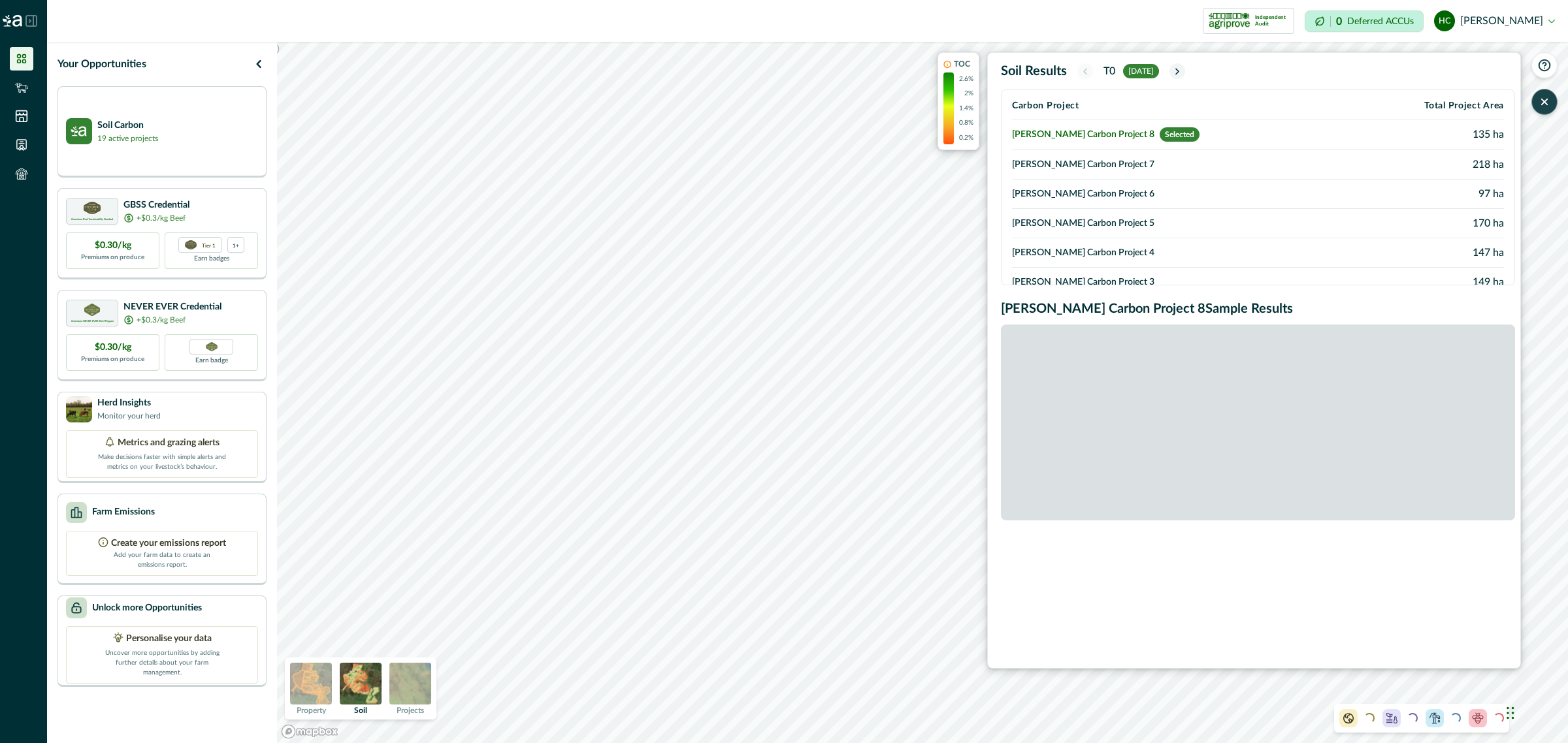
click at [1542, 103] on icon "button" at bounding box center [1544, 102] width 5 height 5
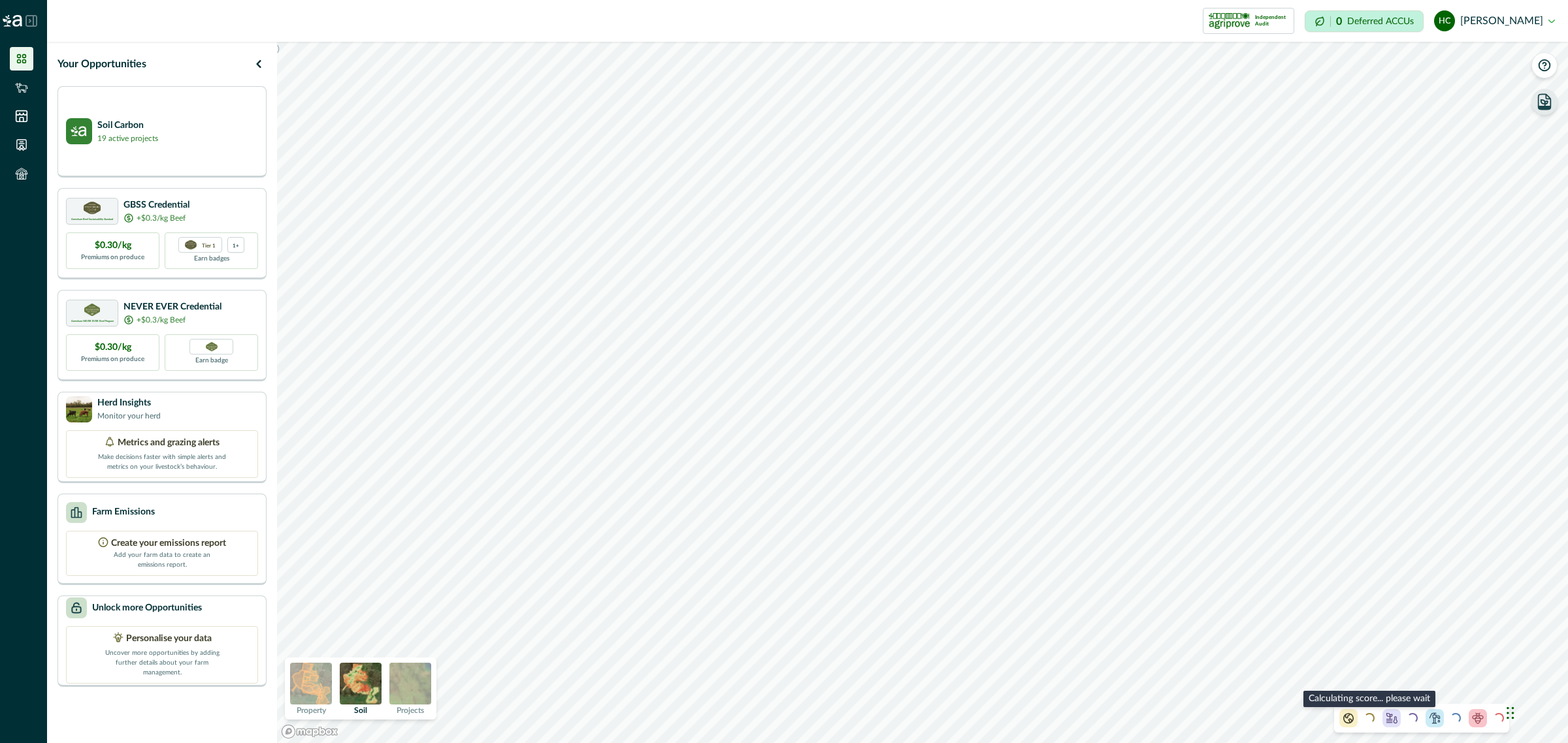
click at [1366, 722] on div "Loading..." at bounding box center [1370, 718] width 11 height 11
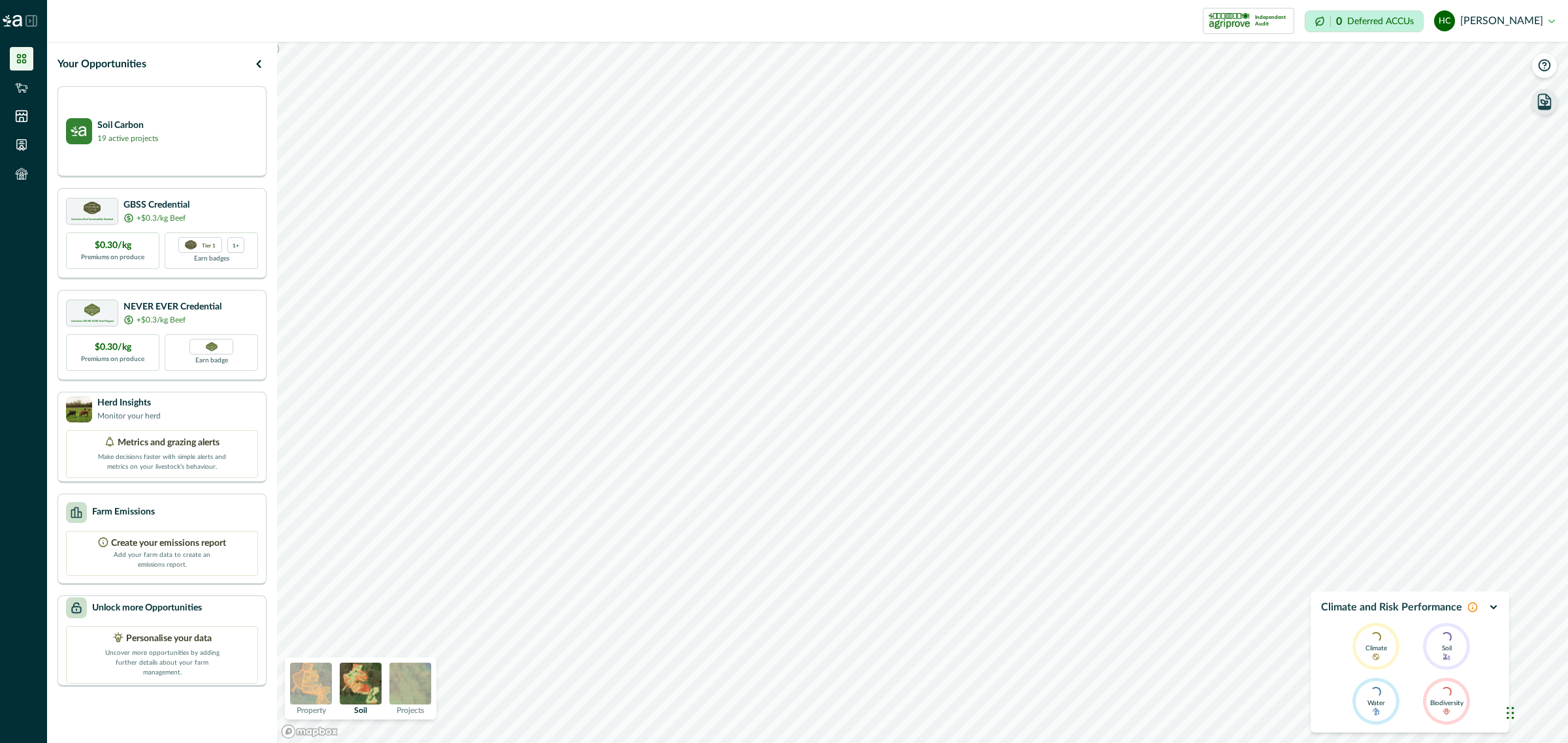
click at [1496, 602] on icon "button" at bounding box center [1493, 607] width 11 height 11
click at [401, 689] on img at bounding box center [410, 683] width 42 height 41
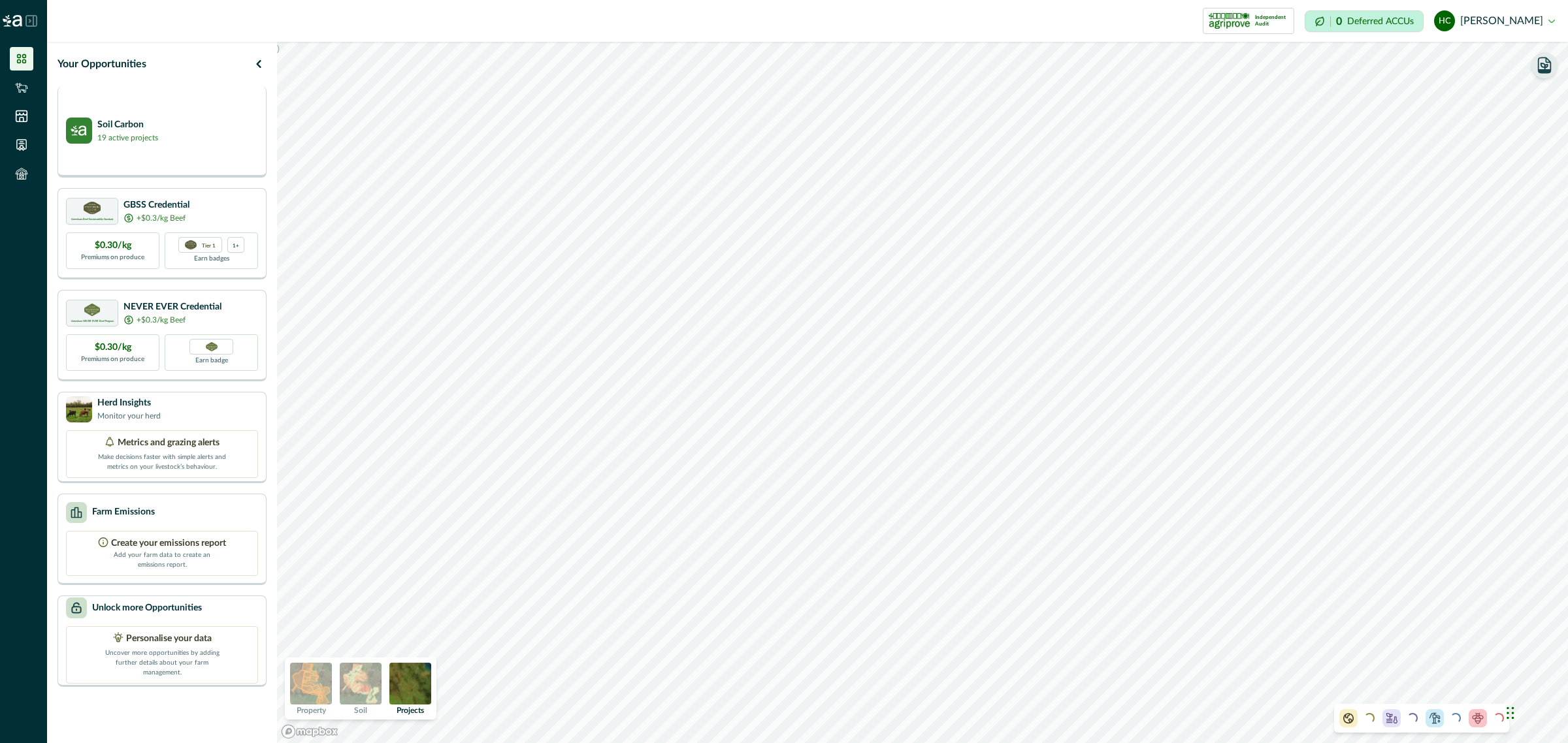
click at [158, 133] on p "19 active projects" at bounding box center [128, 138] width 61 height 12
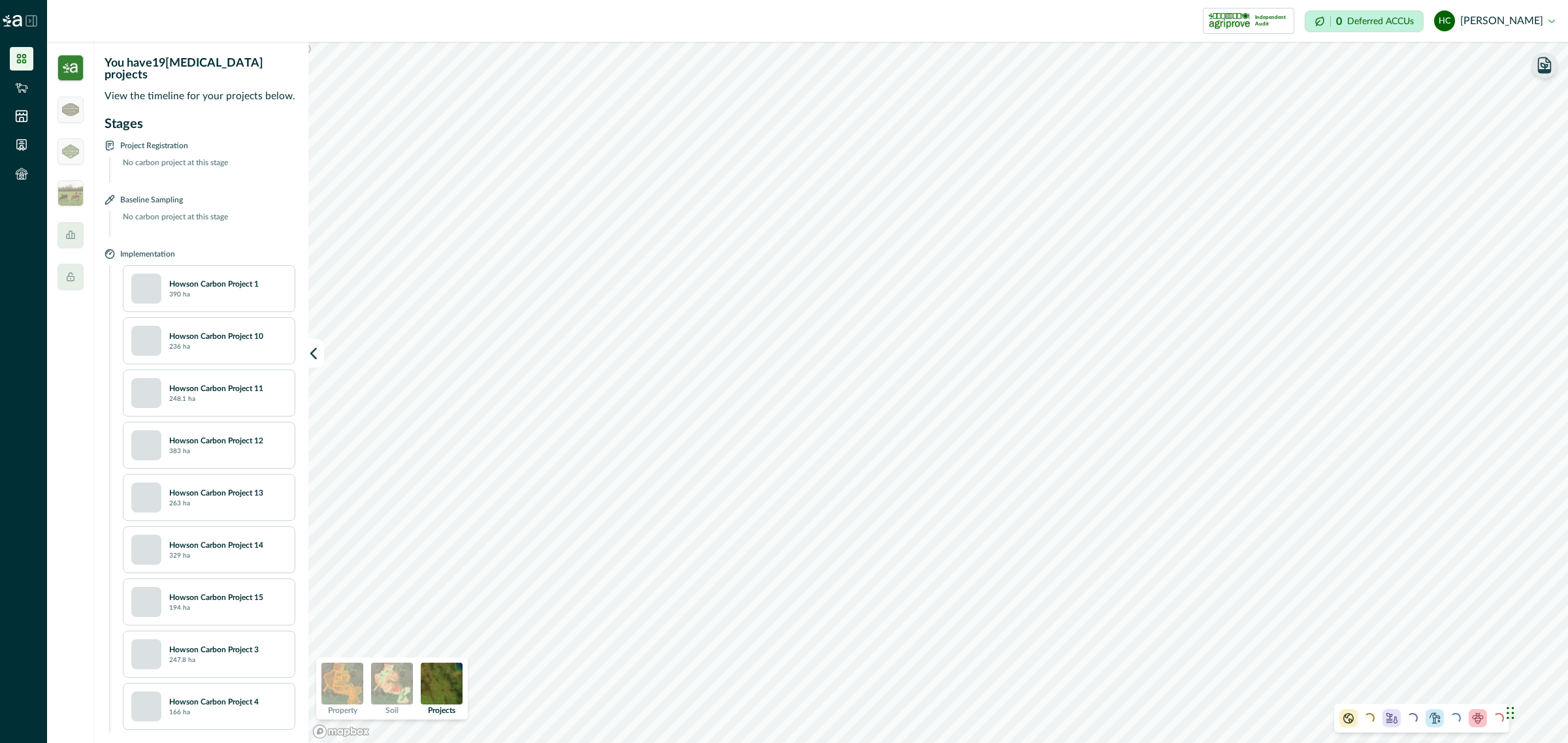
click at [183, 290] on p "390 ha" at bounding box center [180, 294] width 21 height 10
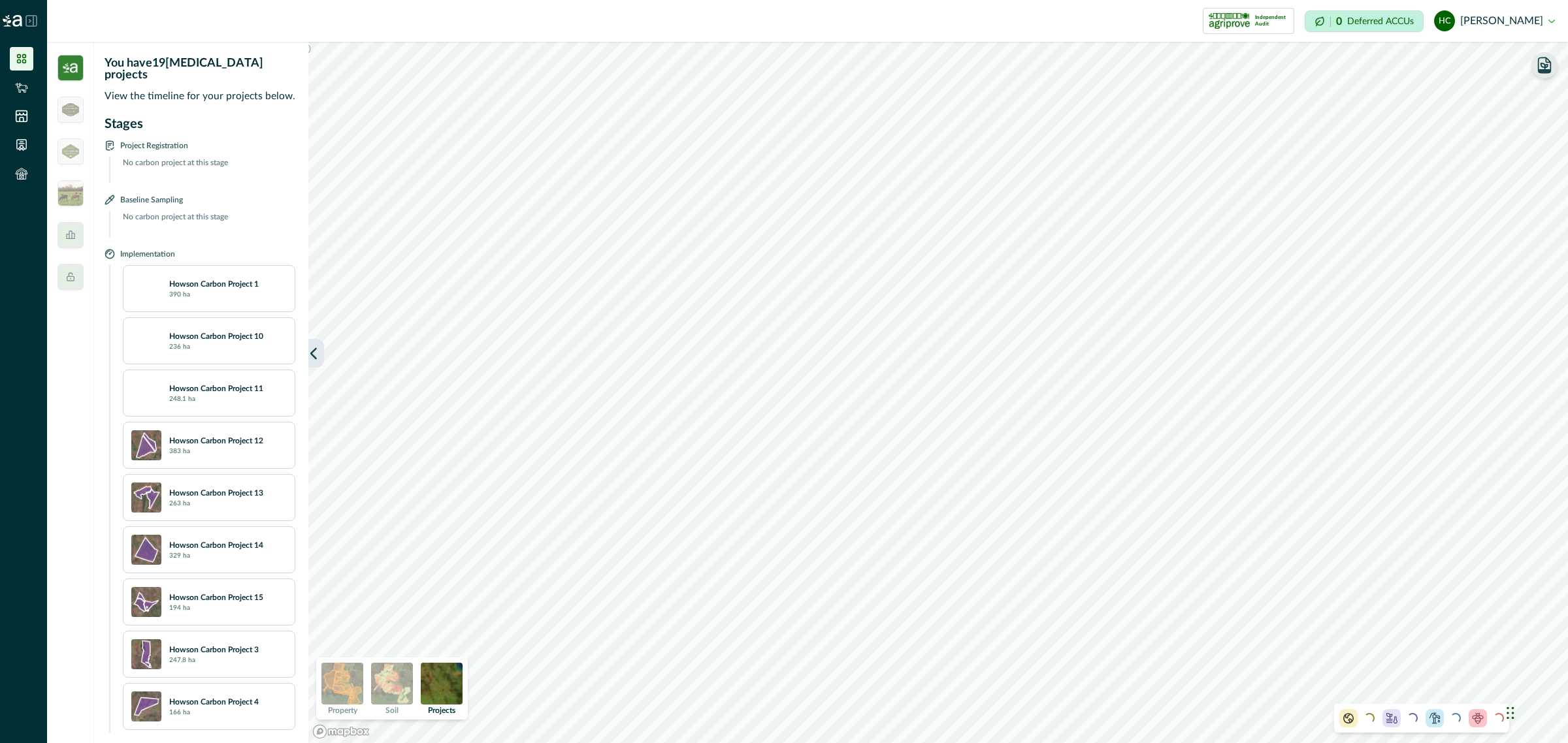
click at [312, 361] on button "button" at bounding box center [316, 353] width 16 height 29
